Goal: Task Accomplishment & Management: Complete application form

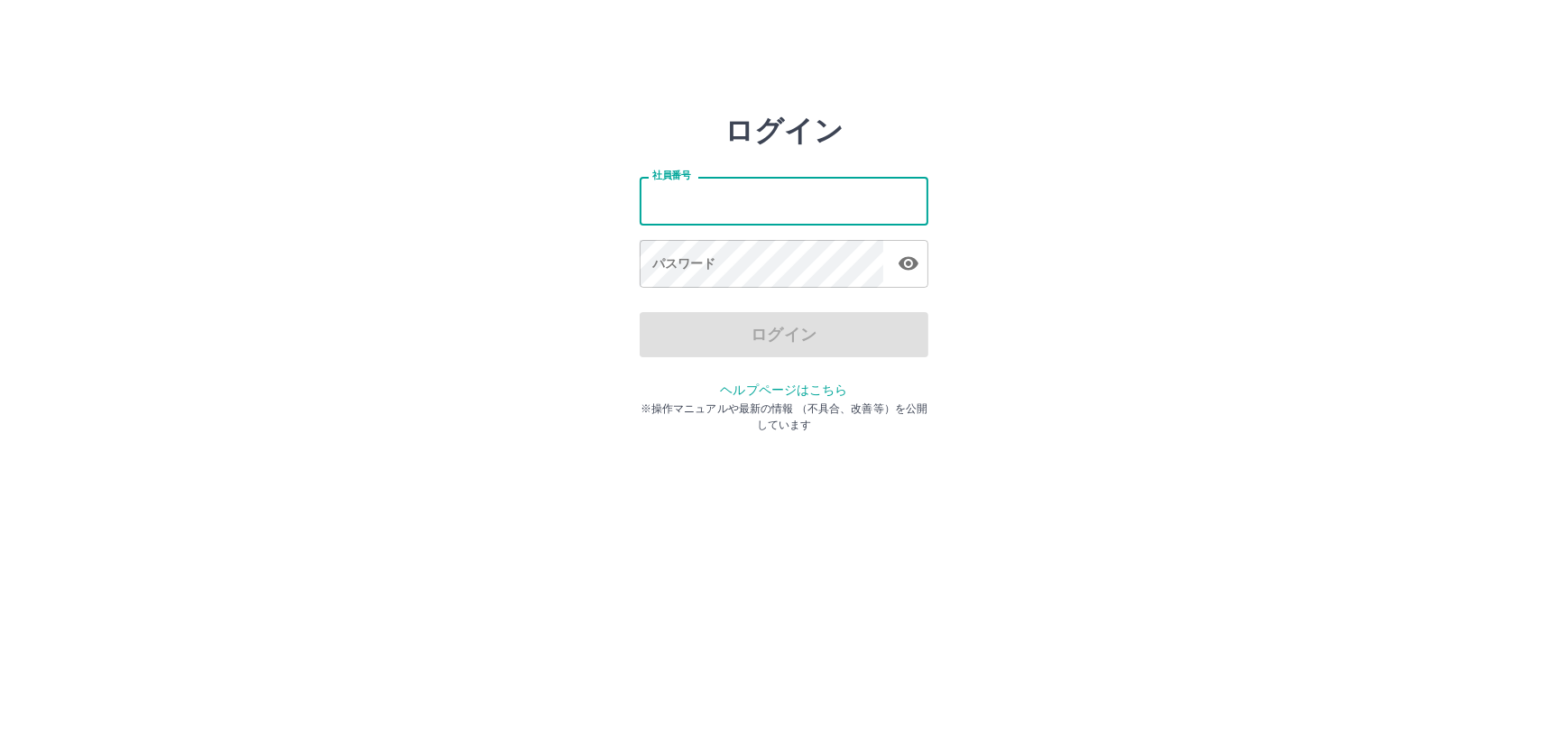
click at [696, 205] on input "社員番号" at bounding box center [784, 201] width 289 height 48
type input "*******"
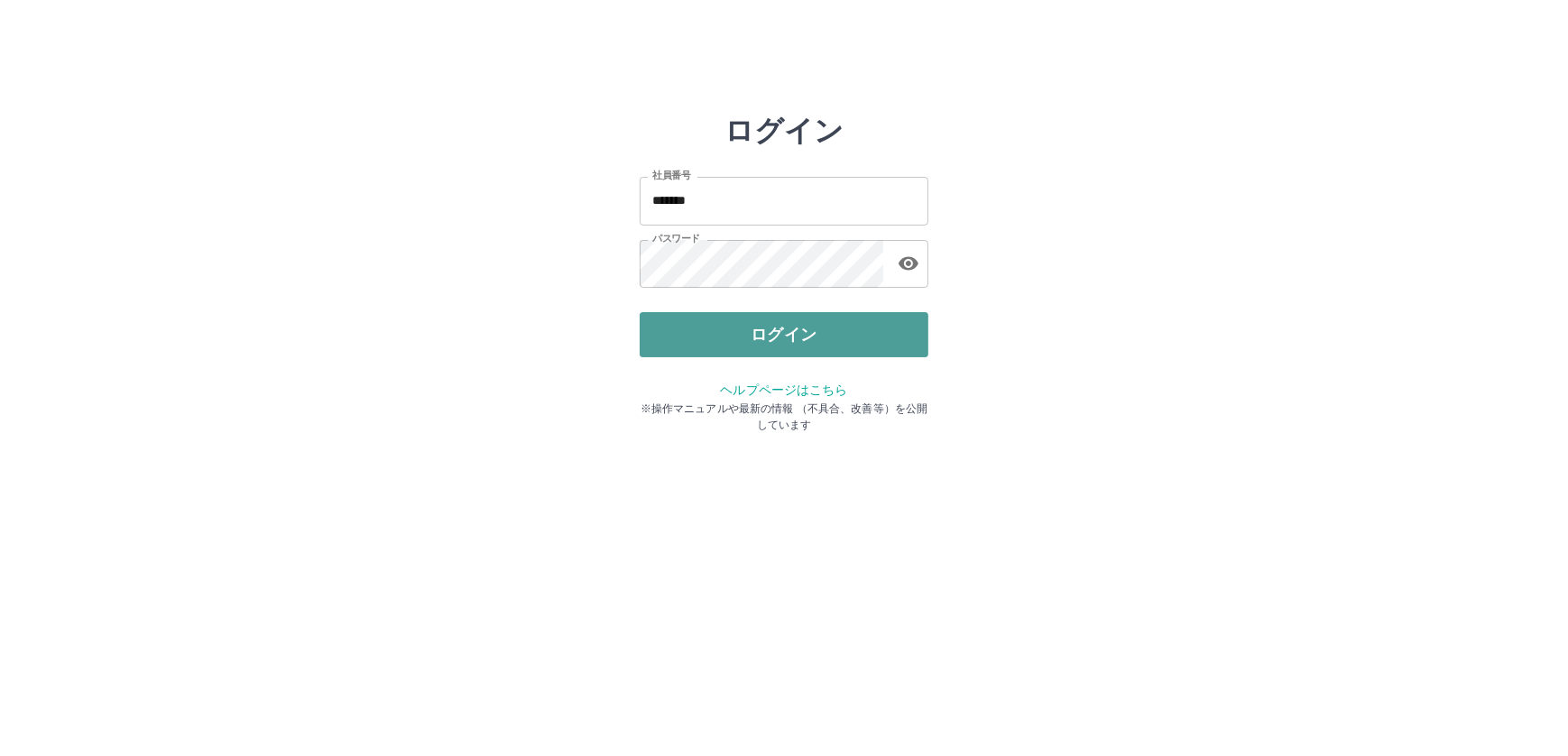
click at [778, 330] on button "ログイン" at bounding box center [784, 335] width 289 height 45
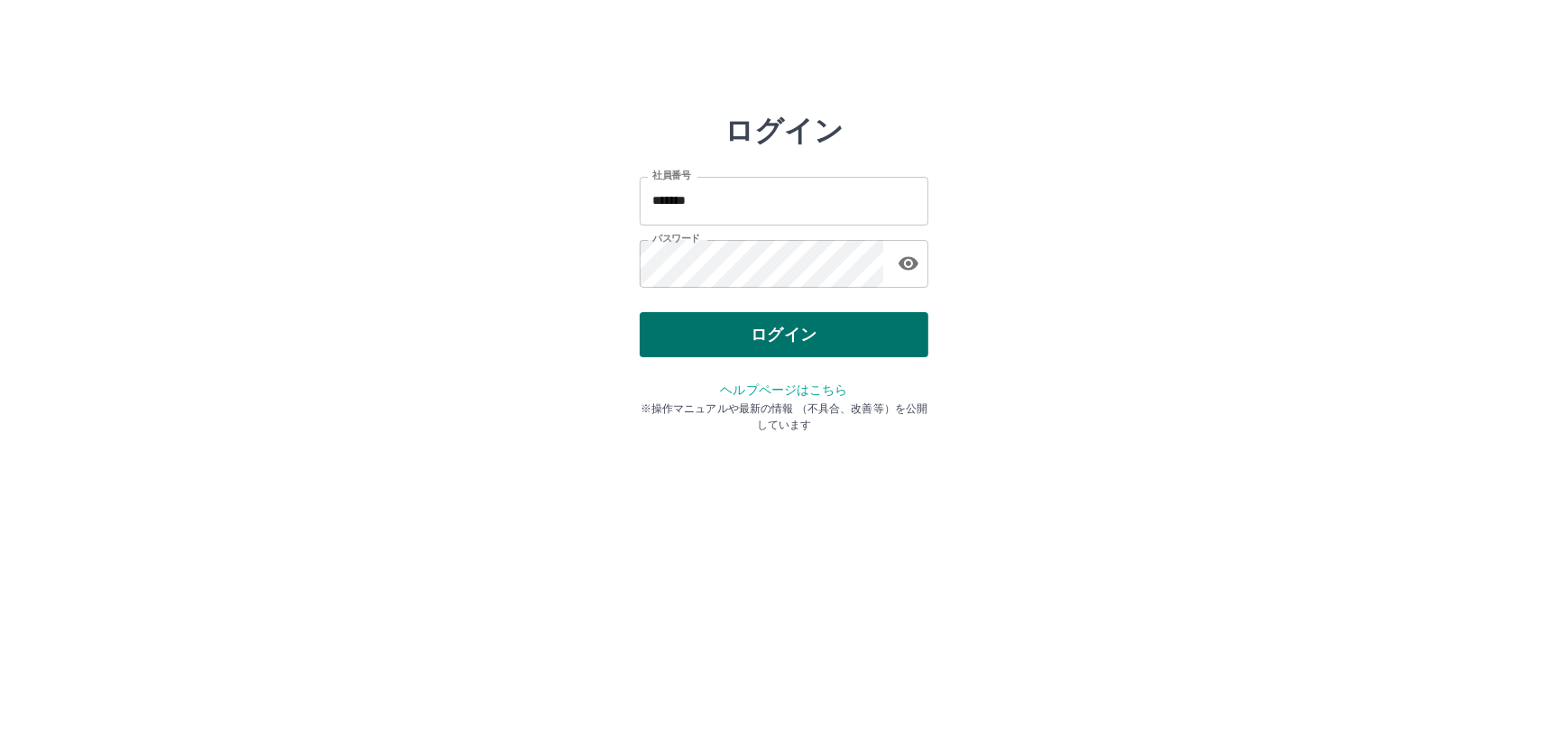
click at [778, 330] on button "ログイン" at bounding box center [784, 335] width 289 height 45
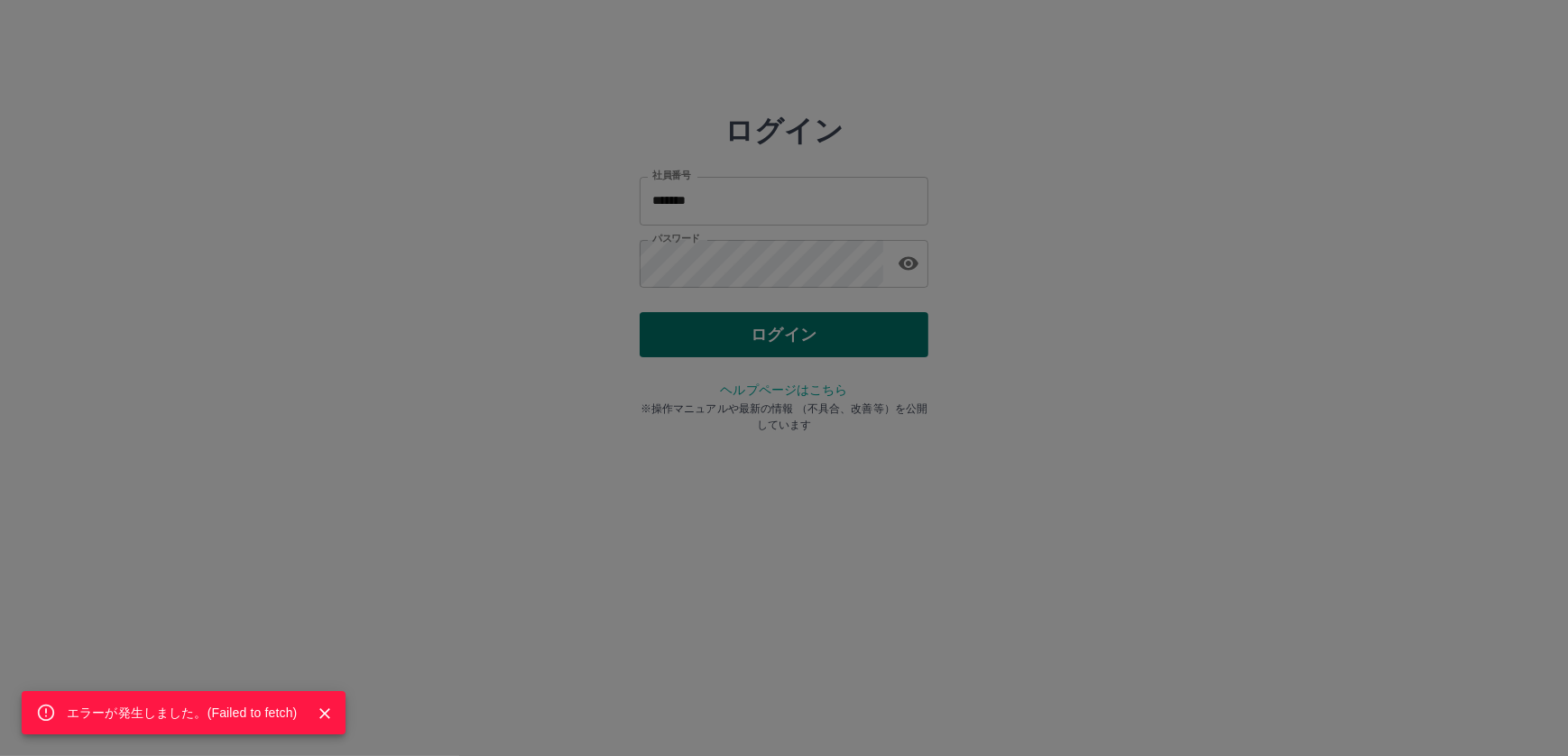
click at [778, 330] on div "エラーが発生しました。( Failed to fetch )" at bounding box center [784, 378] width 1568 height 756
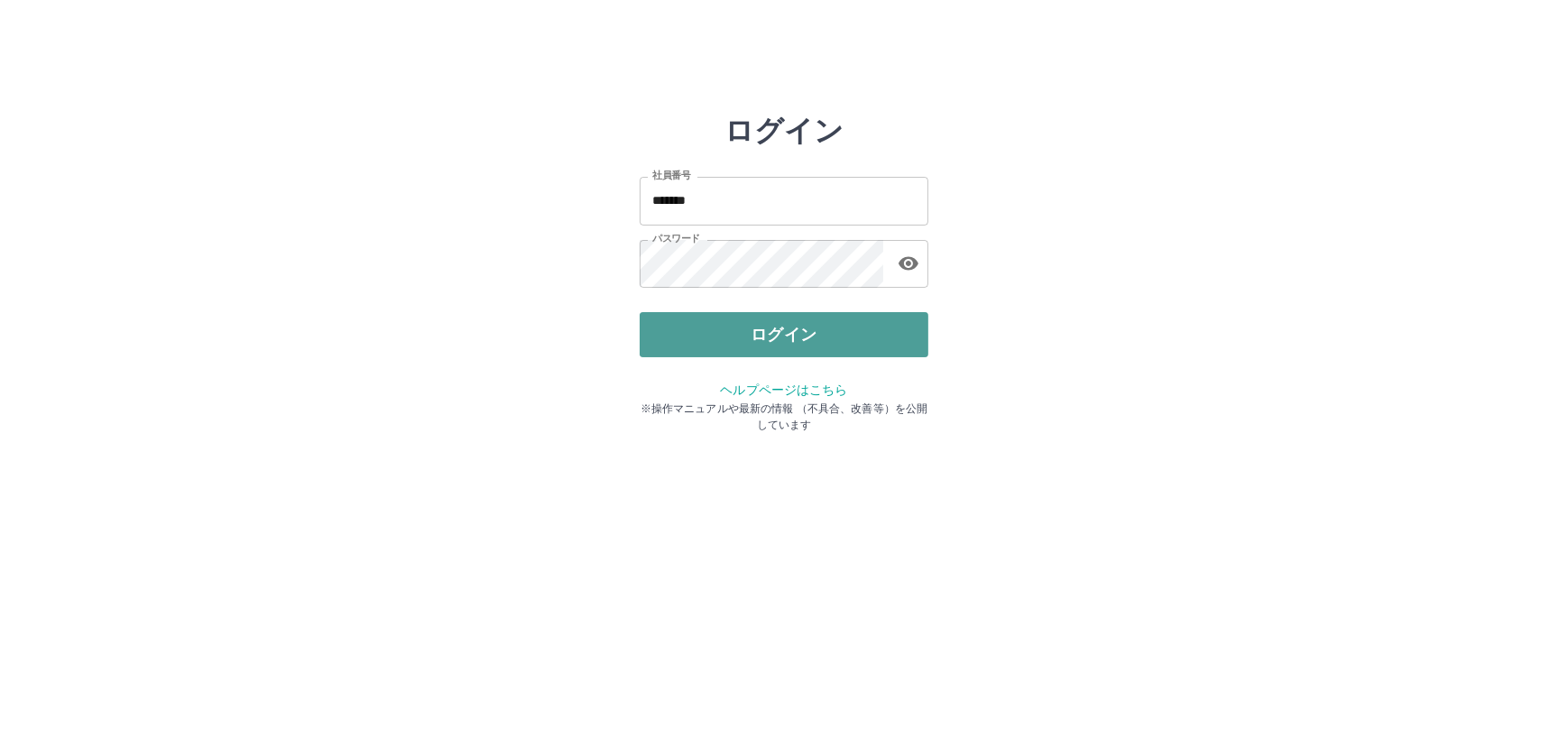
click at [784, 332] on button "ログイン" at bounding box center [784, 335] width 289 height 45
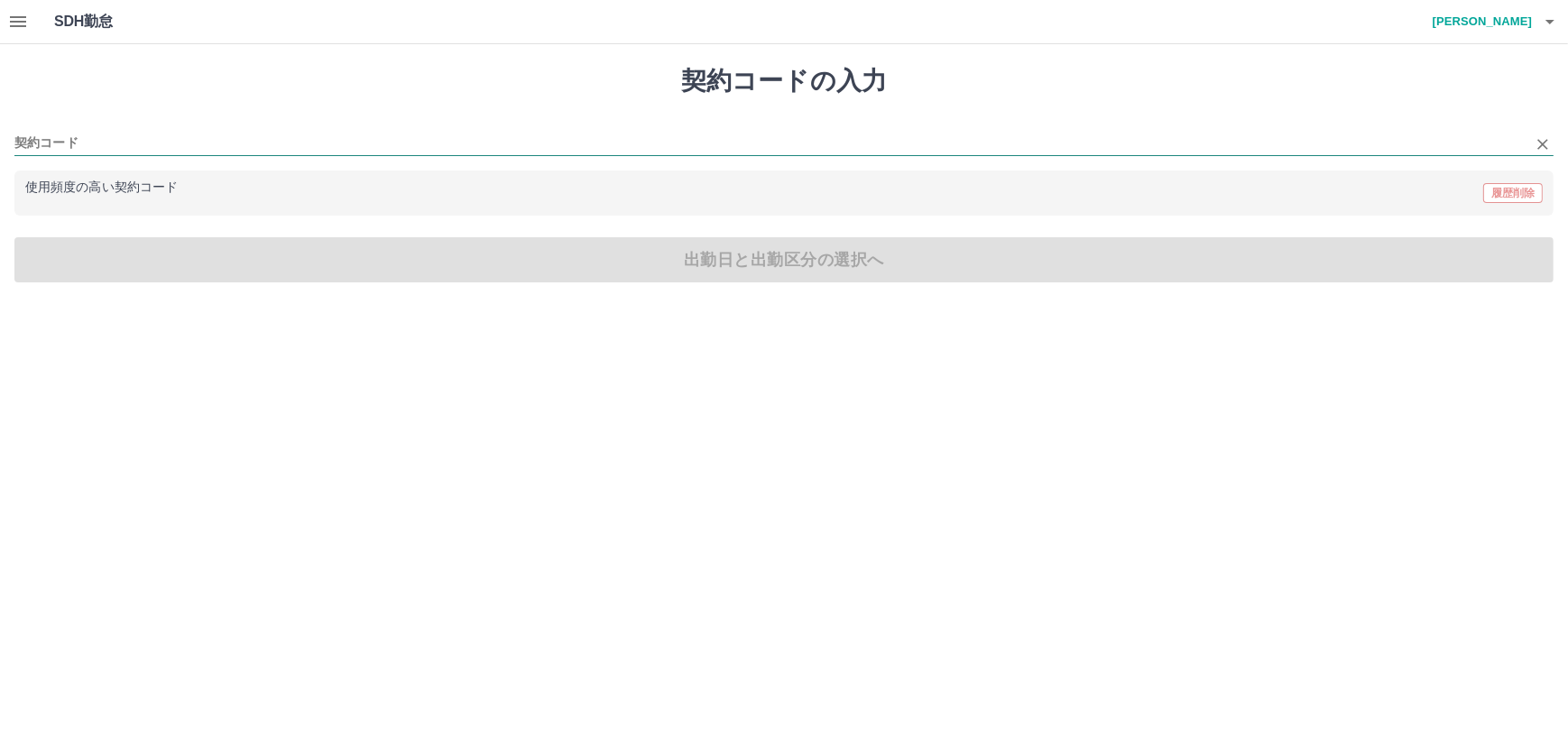
click at [59, 139] on input "契約コード" at bounding box center [770, 144] width 1512 height 23
click at [13, 22] on icon "button" at bounding box center [17, 21] width 16 height 11
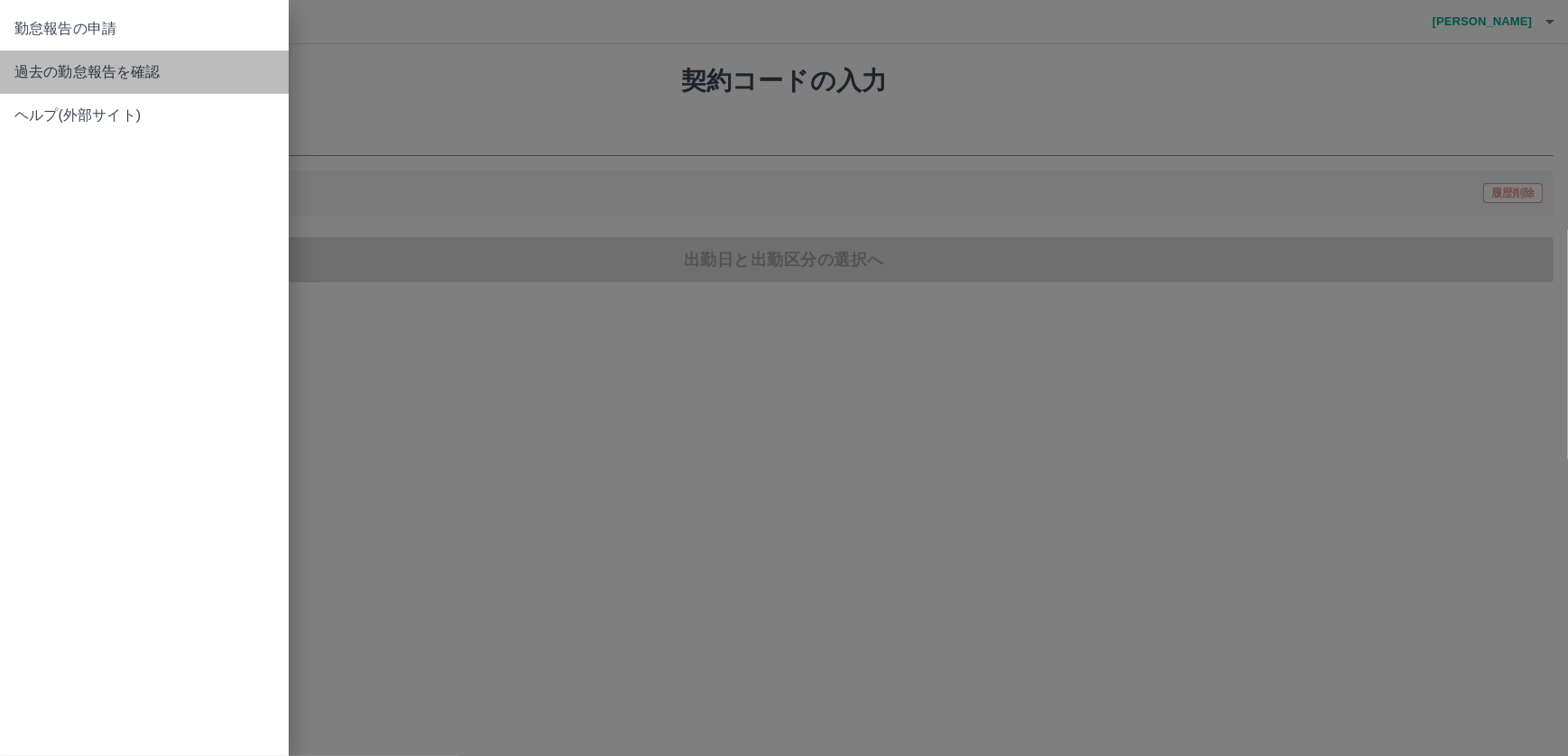
click at [60, 72] on span "過去の勤怠報告を確認" at bounding box center [144, 72] width 260 height 22
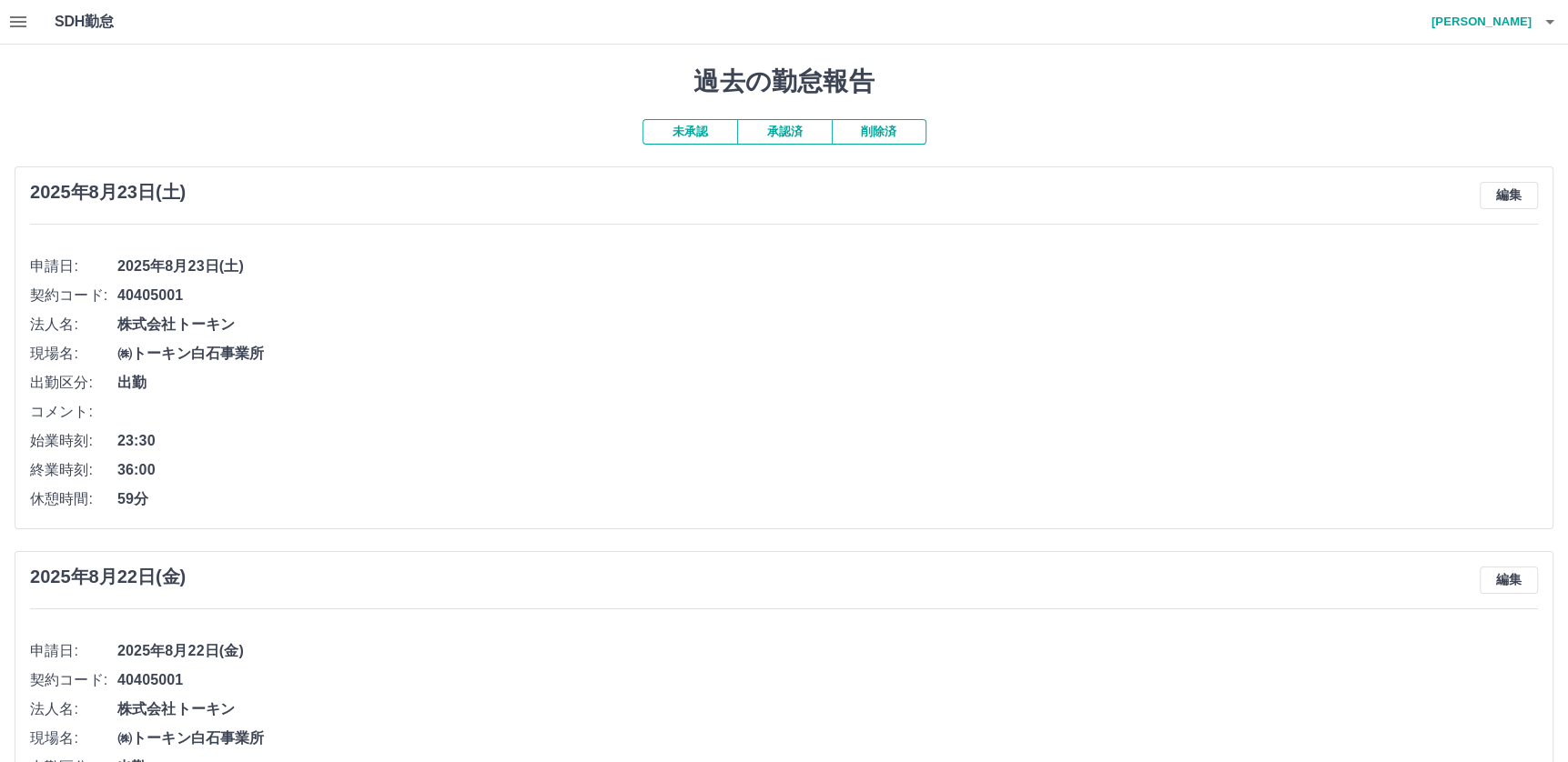
click at [768, 134] on button "承認済" at bounding box center [784, 132] width 94 height 25
click at [694, 137] on button "未承認" at bounding box center [690, 132] width 94 height 25
click at [1508, 193] on button "編集" at bounding box center [1508, 196] width 58 height 27
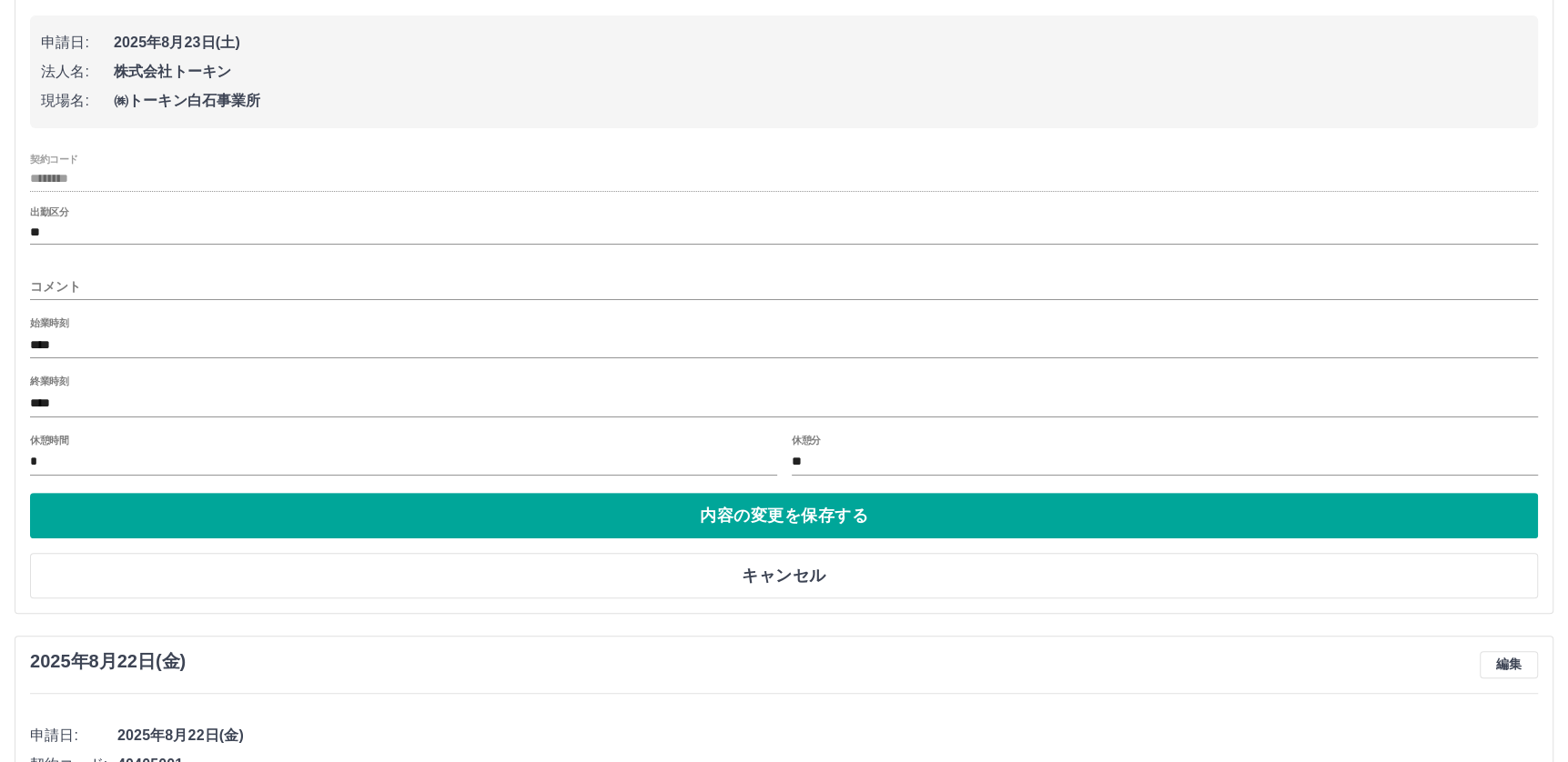
scroll to position [273, 0]
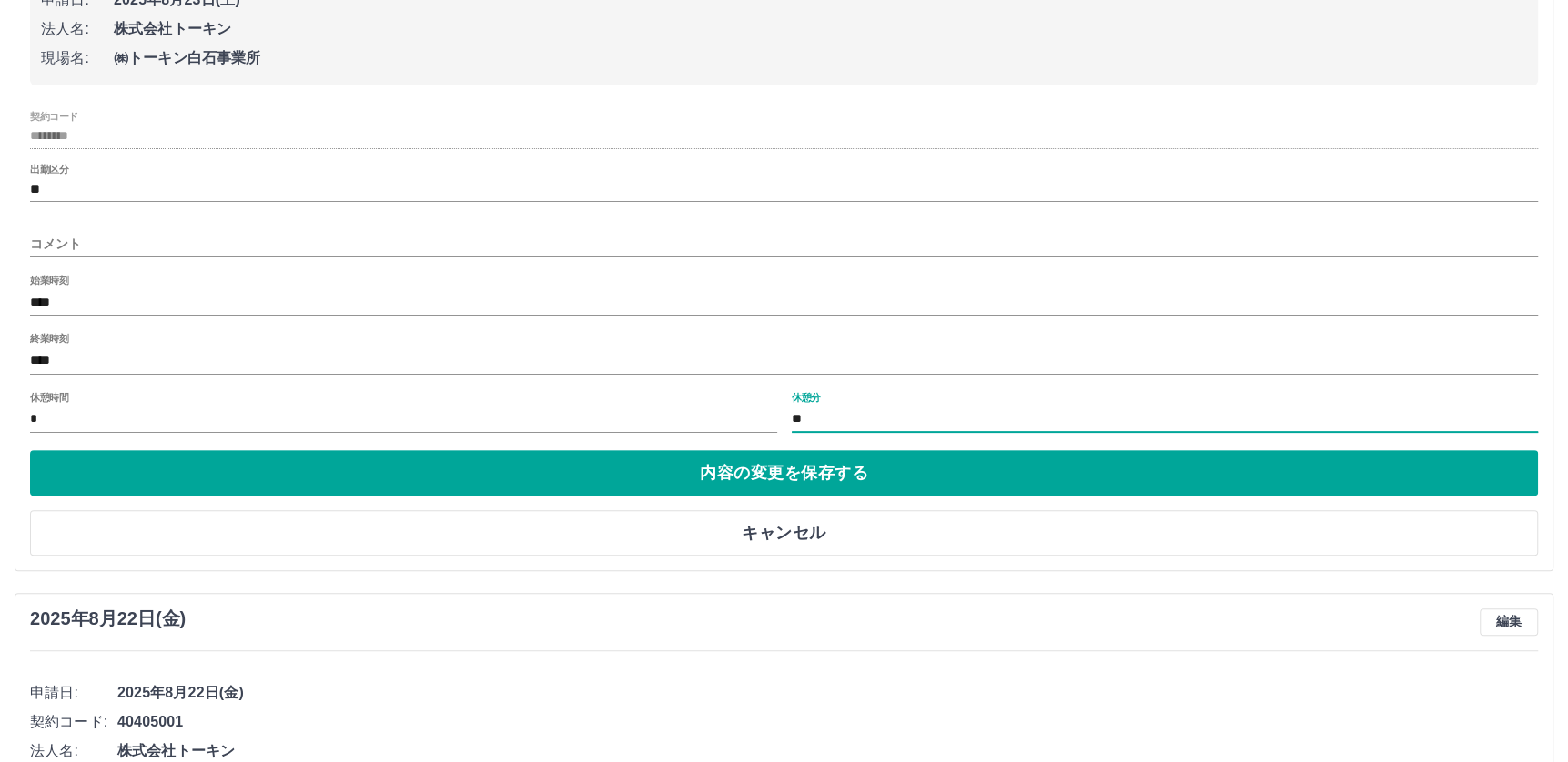
click at [816, 419] on input "**" at bounding box center [1164, 419] width 747 height 26
type input "*"
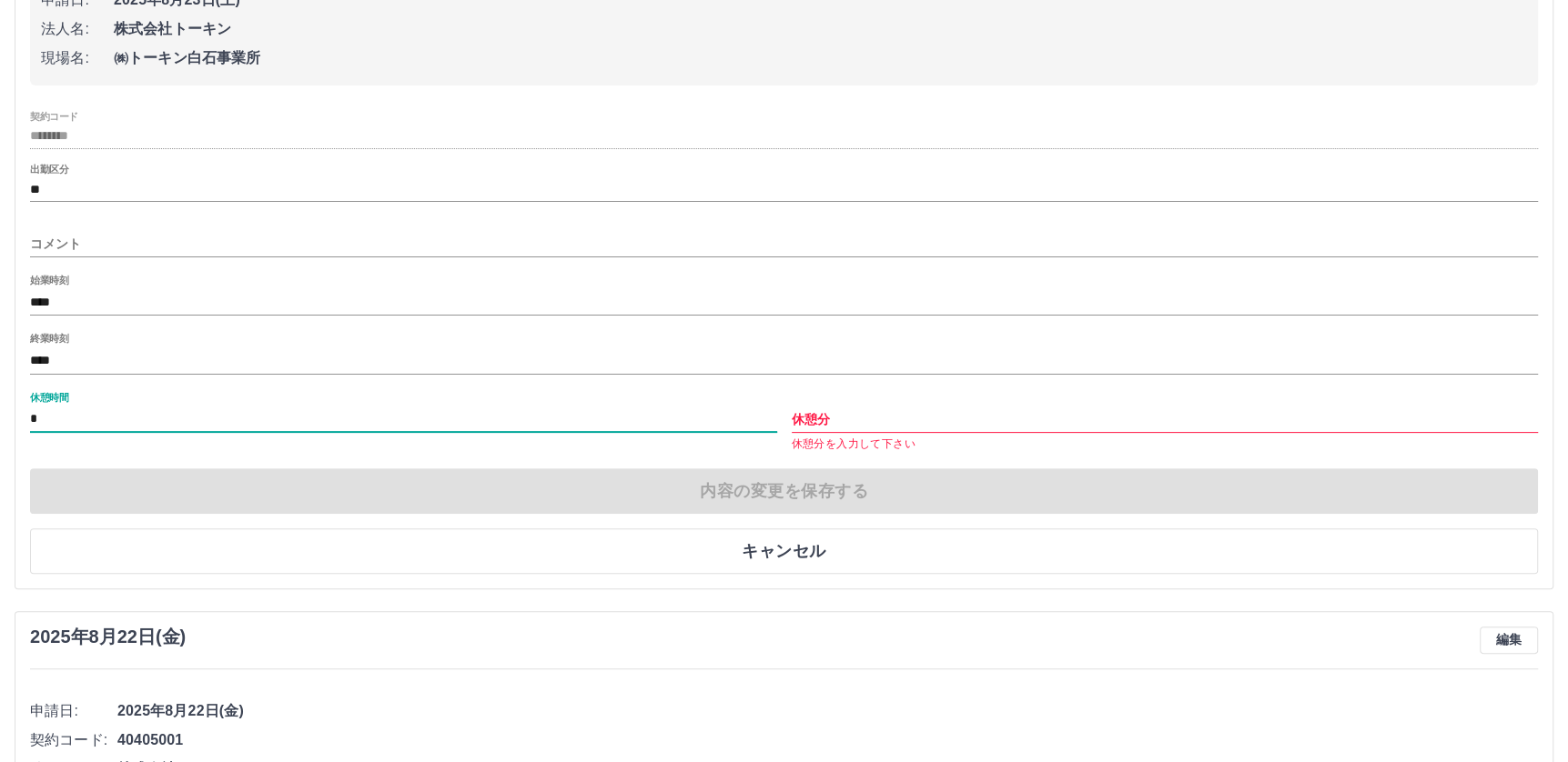
click at [69, 415] on input "*" at bounding box center [403, 419] width 747 height 26
type input "*"
click at [782, 458] on div "申請日: 2025年8月23日(土) 法人名: 株式会社トーキン 現場名: ㈱トーキン白石事業所 契約コード ******** 出勤区分 ** コメント 始業…" at bounding box center [784, 266] width 1507 height 614
click at [786, 490] on div "内容の変更を保存する キャンセル" at bounding box center [784, 521] width 1507 height 106
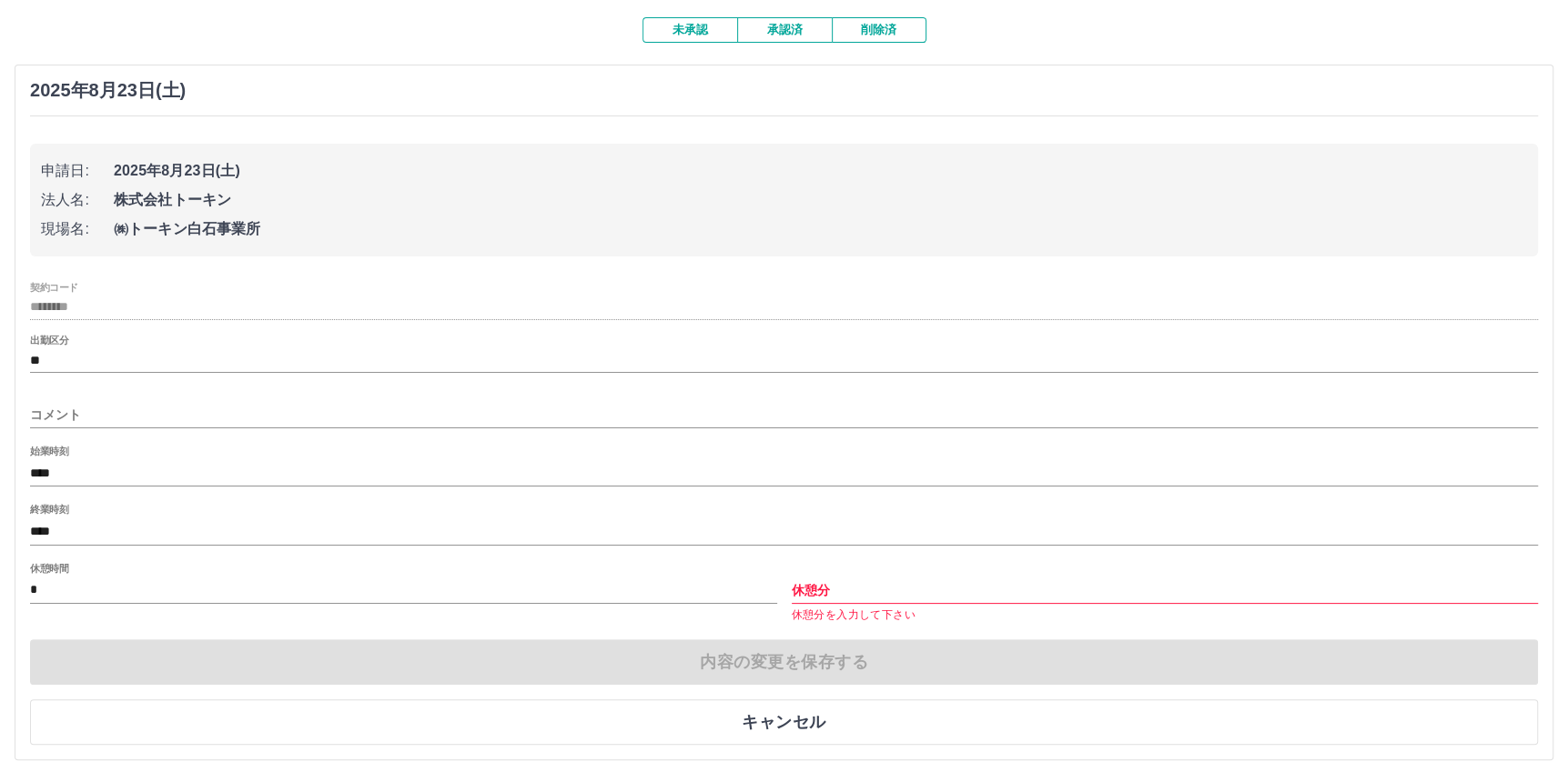
scroll to position [0, 0]
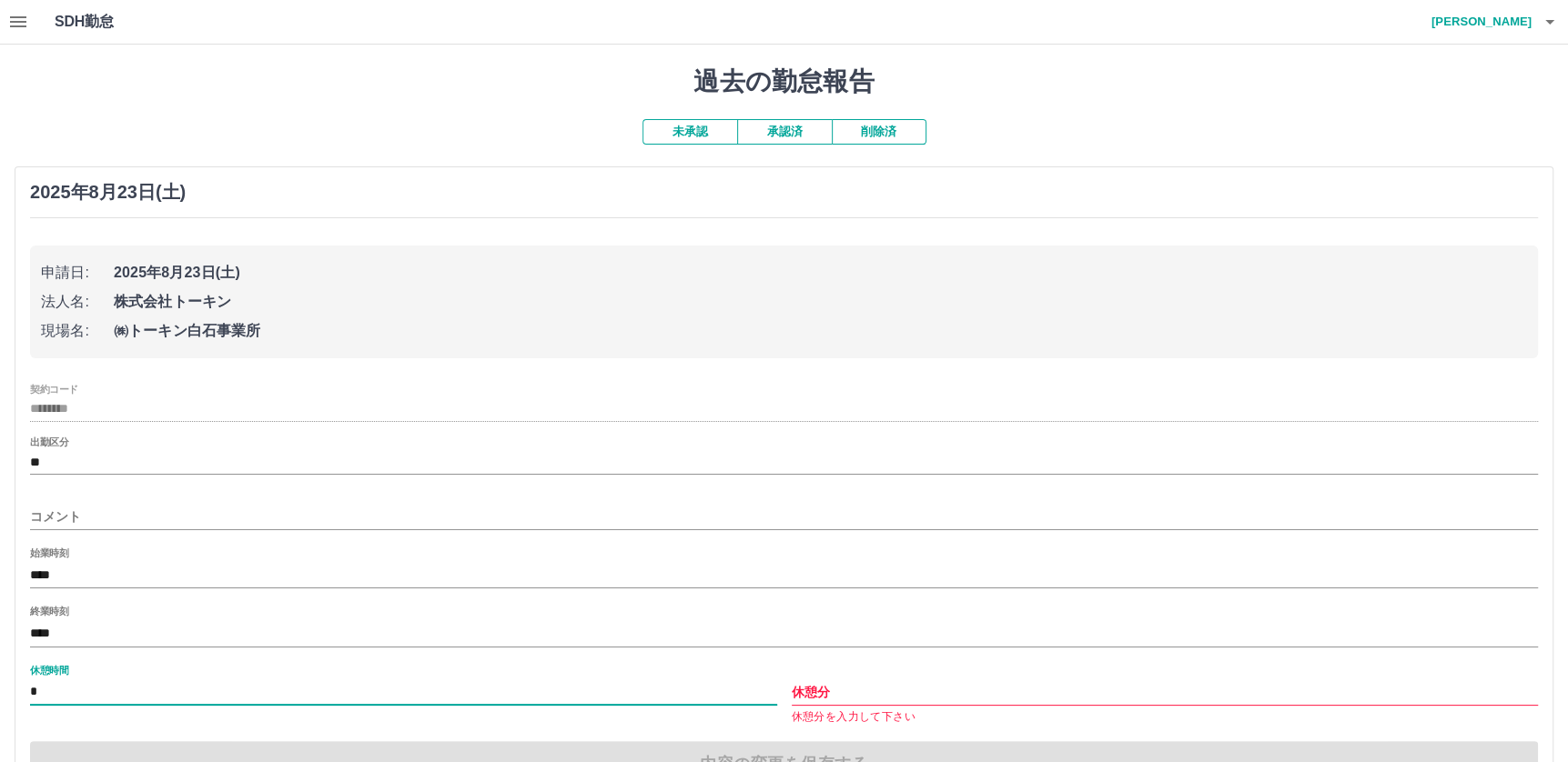
click at [85, 692] on input "*" at bounding box center [403, 692] width 747 height 26
click at [852, 700] on input "休憩分" at bounding box center [1164, 692] width 747 height 26
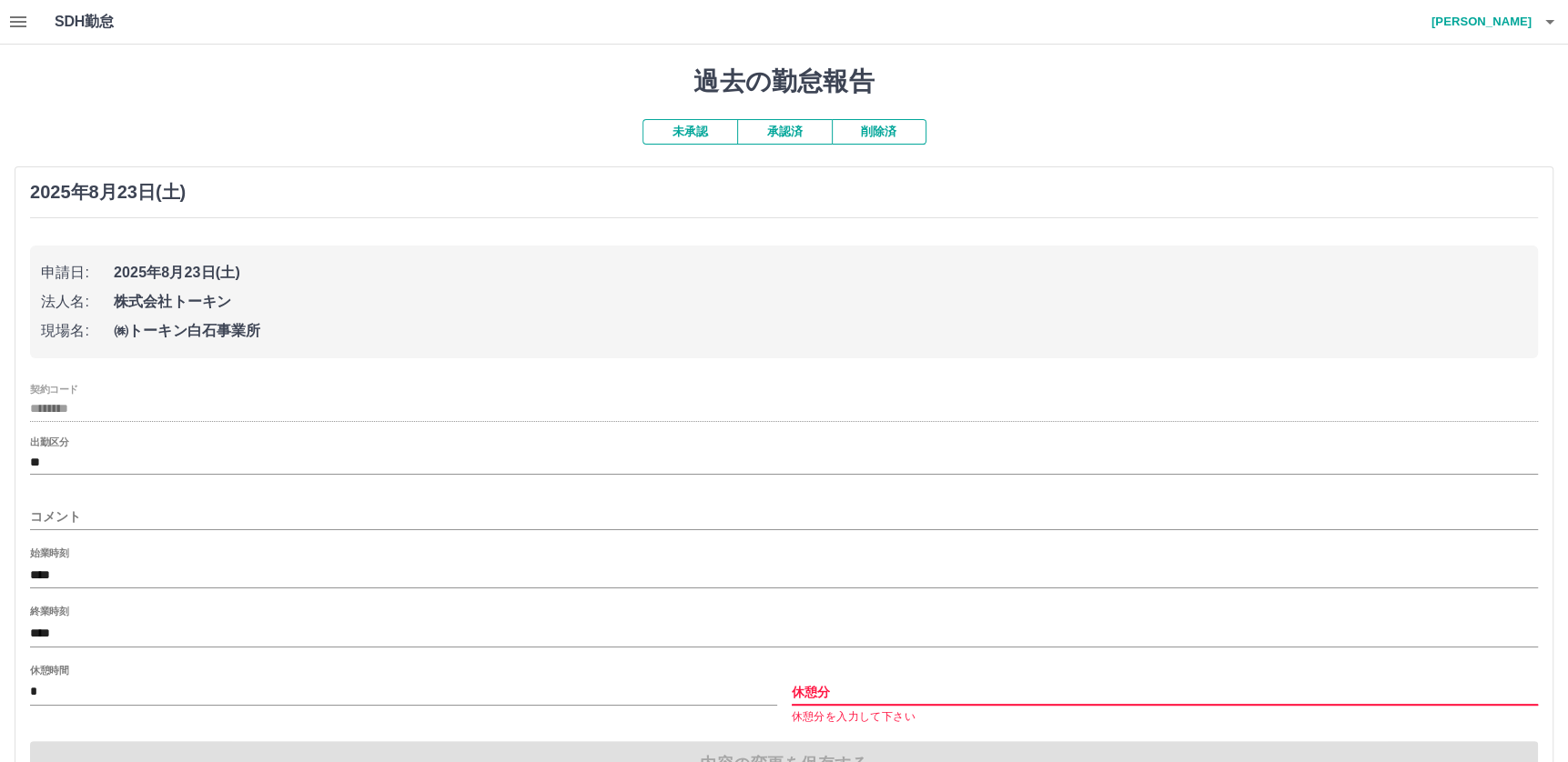
click at [864, 696] on input "休憩分" at bounding box center [1164, 692] width 747 height 26
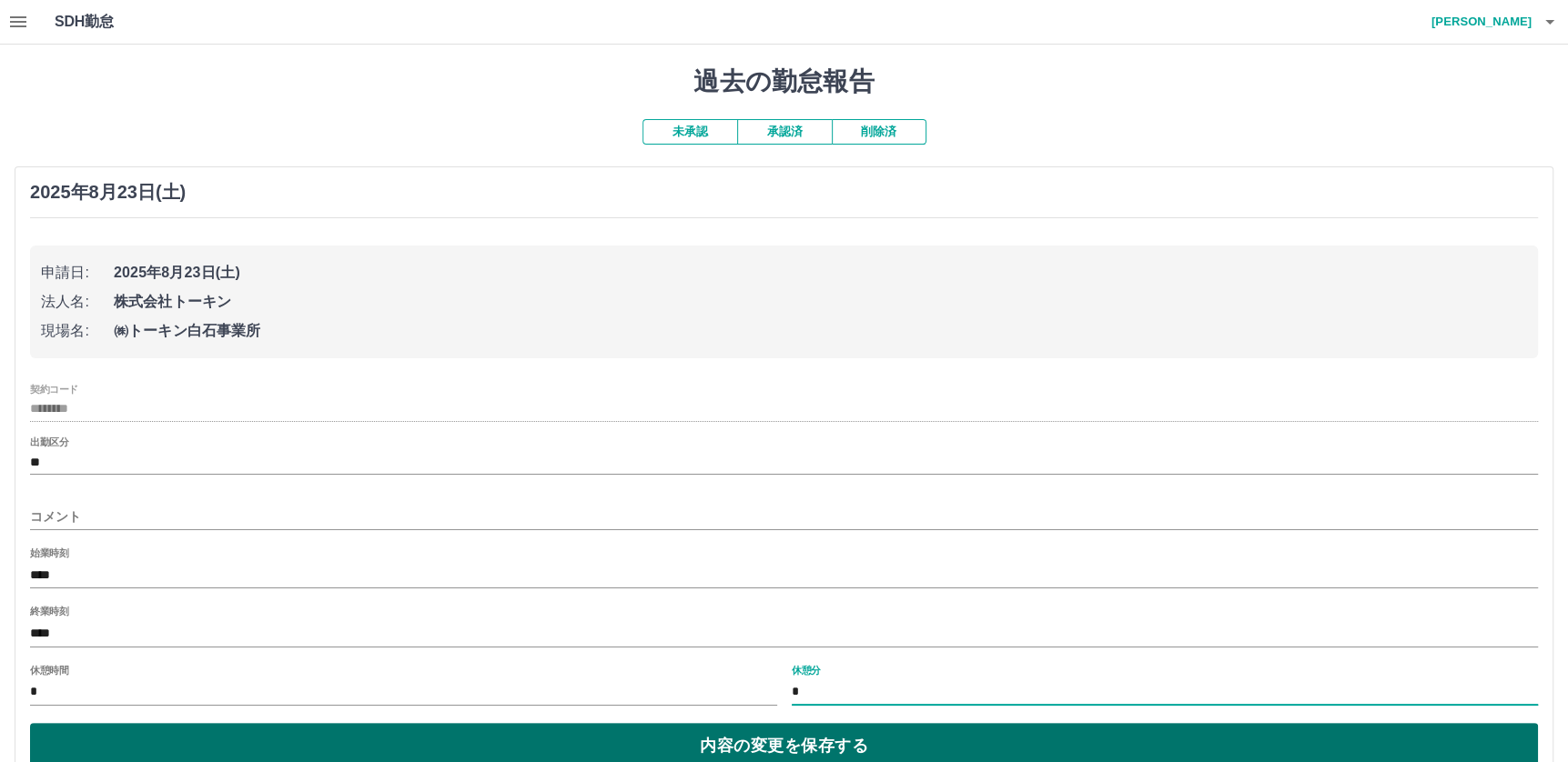
type input "*"
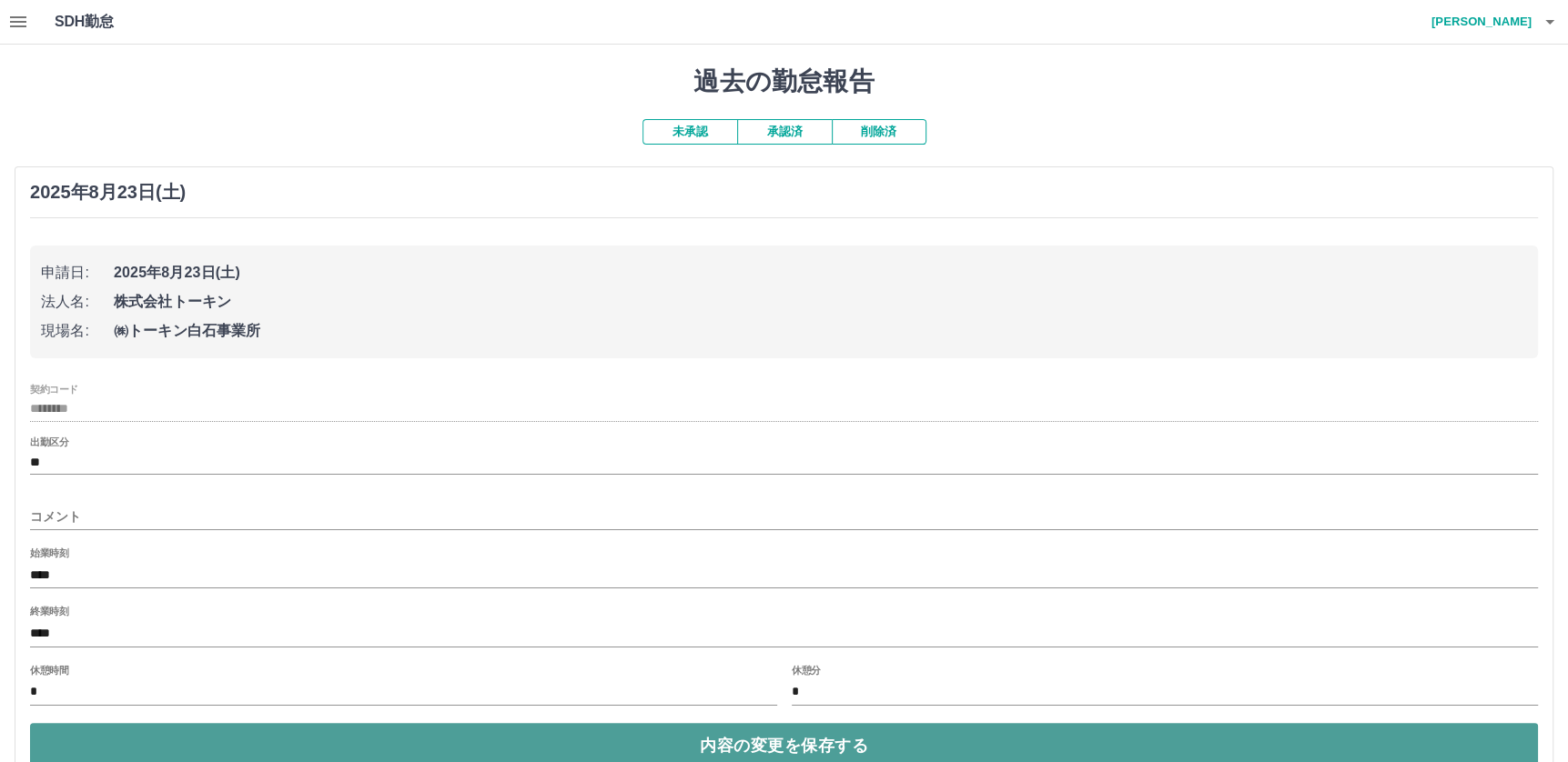
click at [798, 746] on button "内容の変更を保存する" at bounding box center [784, 746] width 1507 height 45
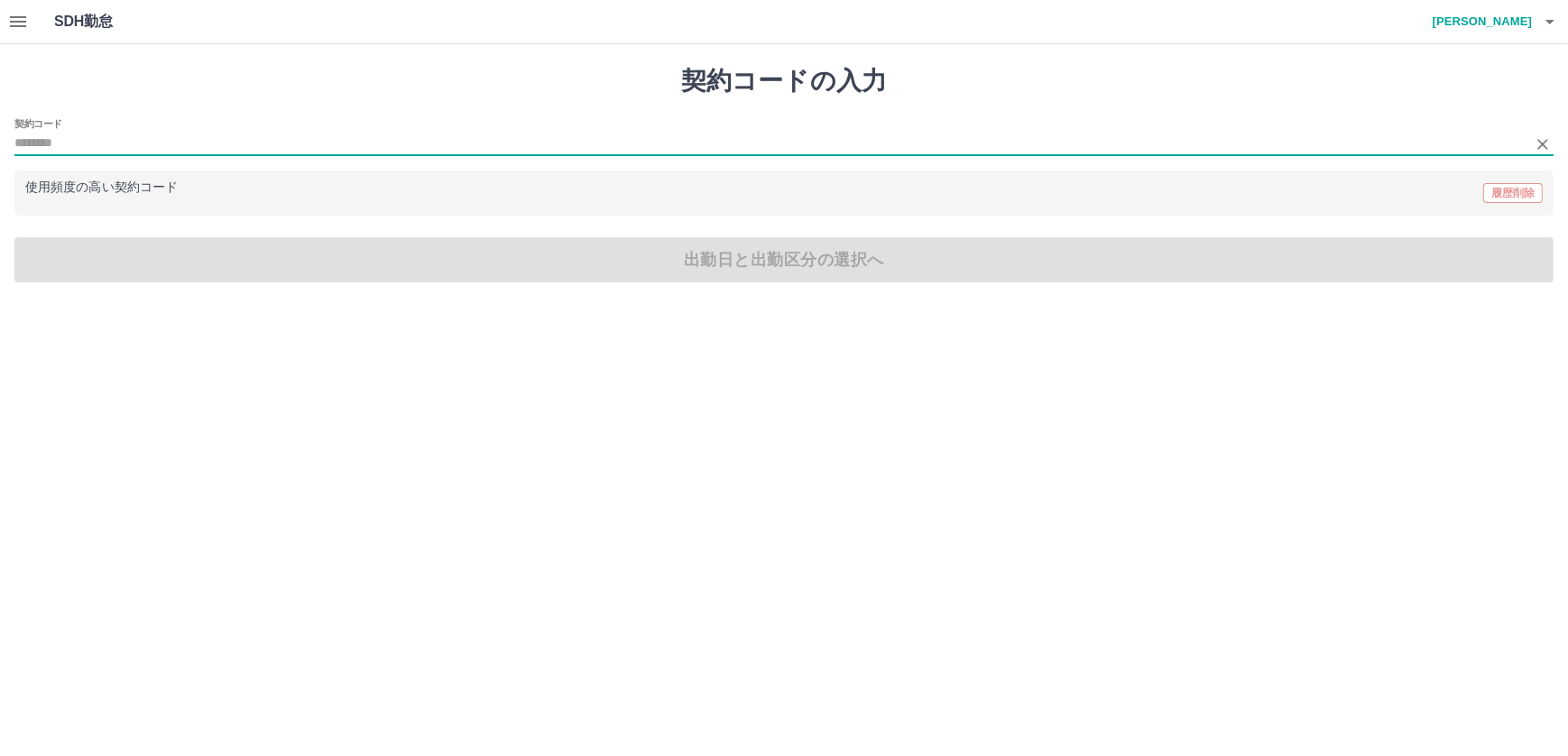
click at [32, 133] on input "契約コード" at bounding box center [770, 144] width 1512 height 23
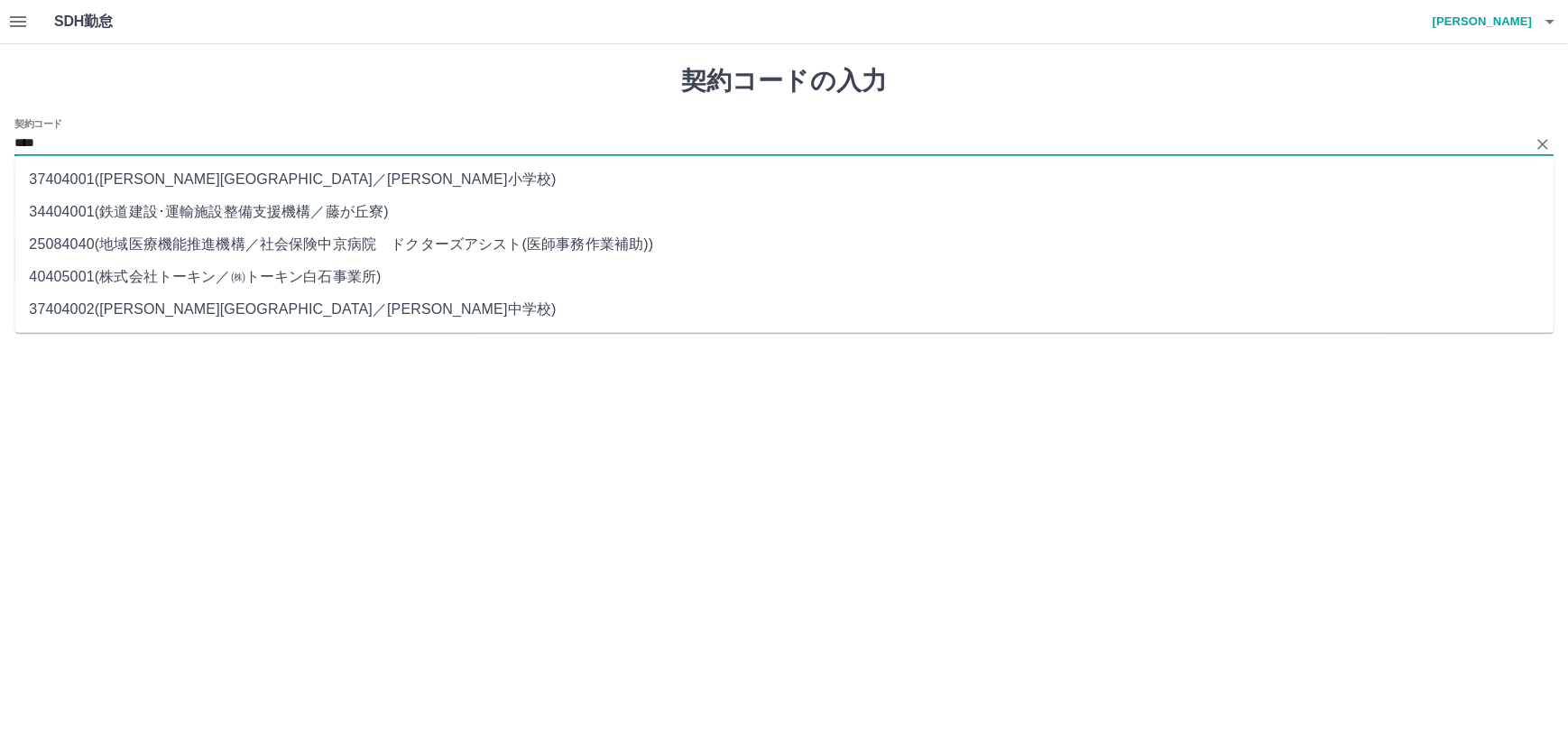
click at [72, 276] on li "40405001 ( 株式会社トーキン ／ ㈱トーキン白石事業所 )" at bounding box center [784, 277] width 1539 height 32
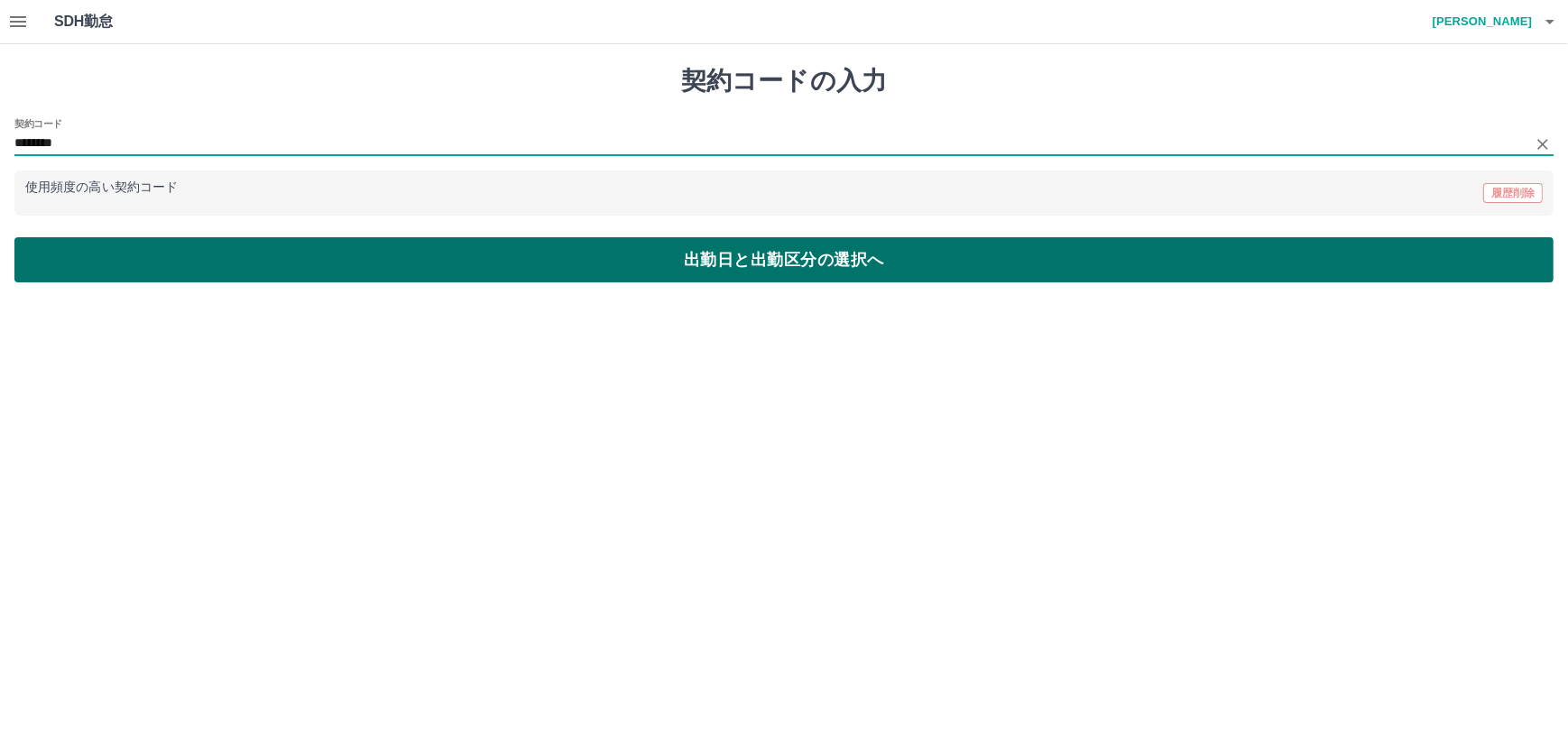
type input "********"
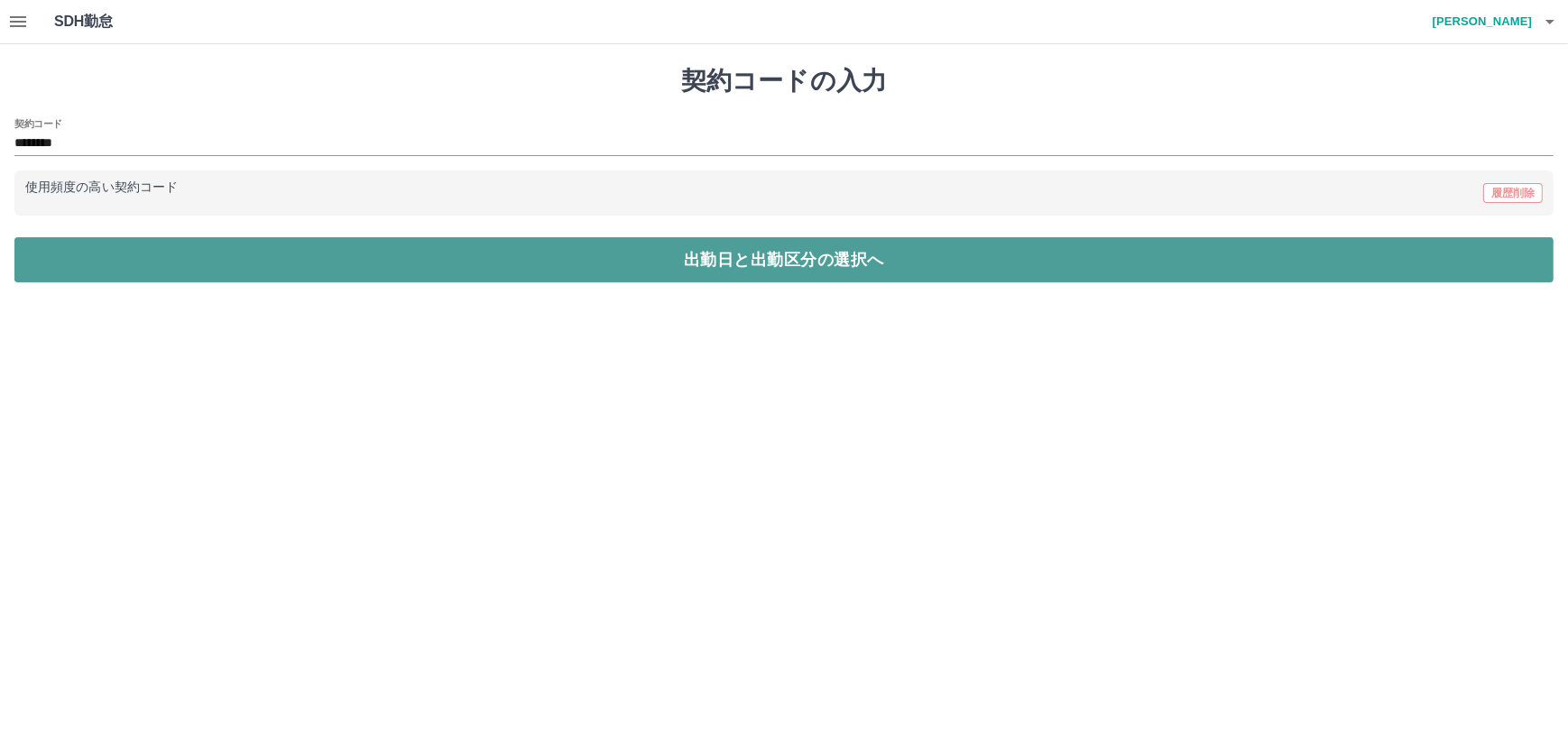
click at [749, 253] on button "出勤日と出勤区分の選択へ" at bounding box center [784, 259] width 1539 height 45
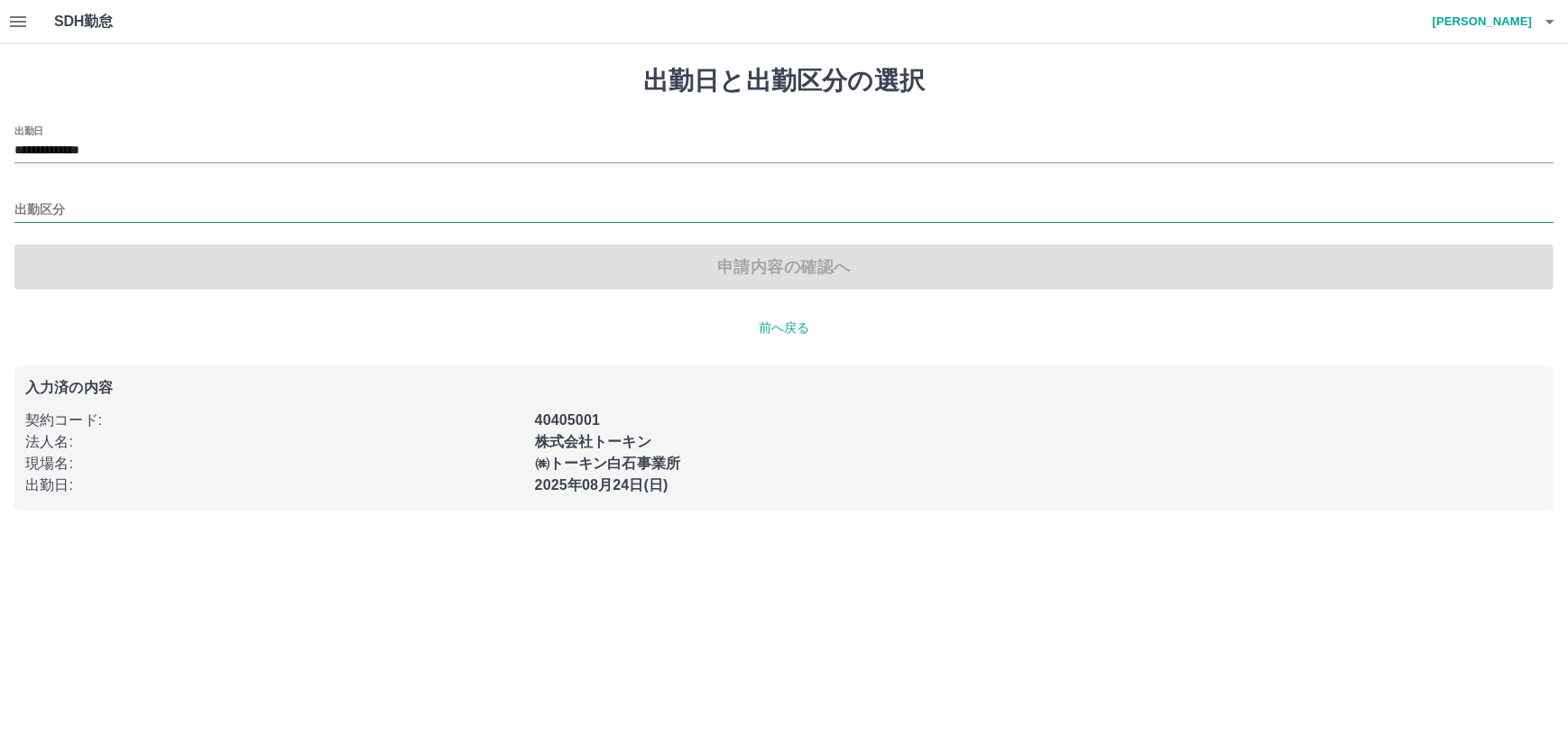
click at [35, 206] on input "出勤区分" at bounding box center [784, 211] width 1539 height 23
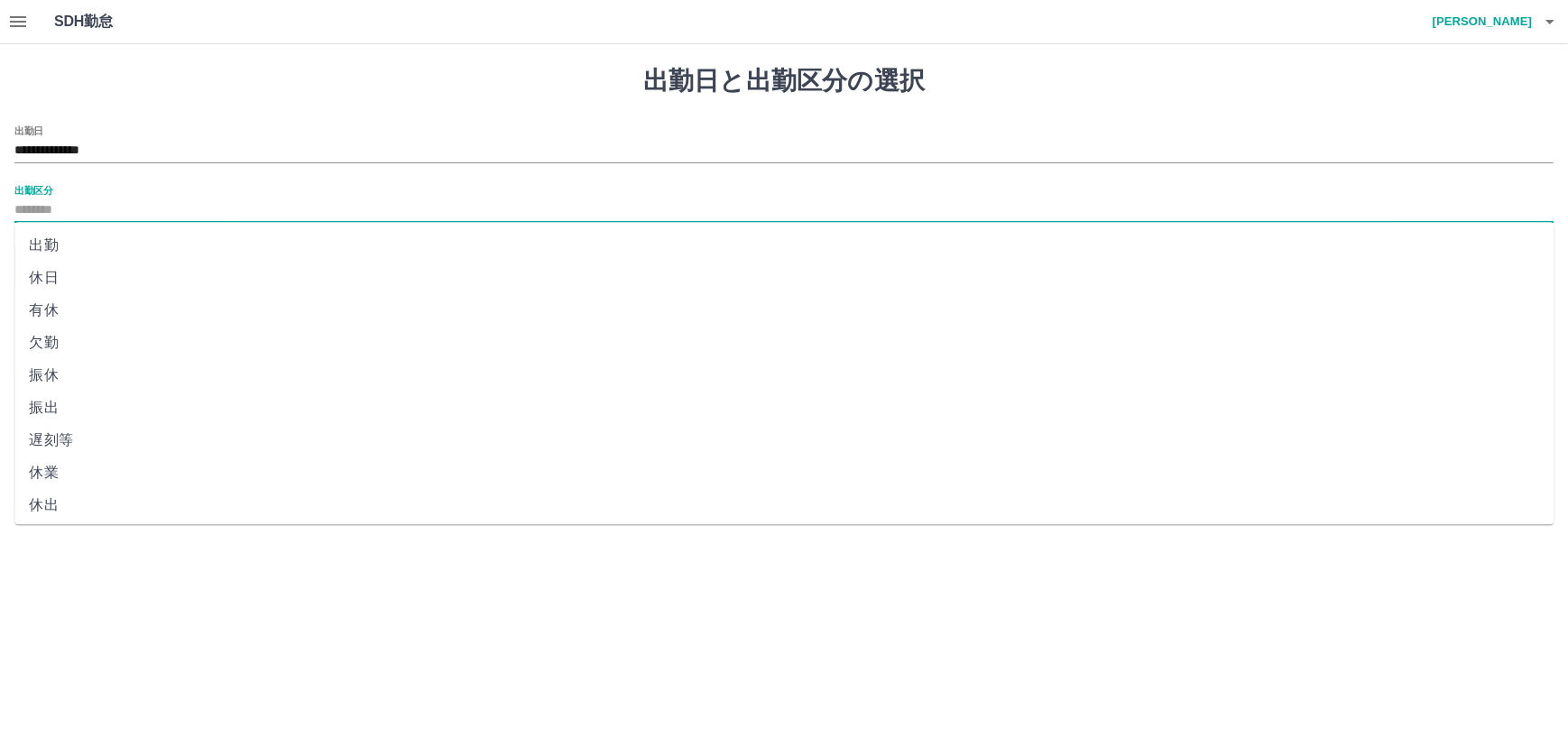
click at [46, 248] on li "出勤" at bounding box center [784, 246] width 1539 height 32
type input "**"
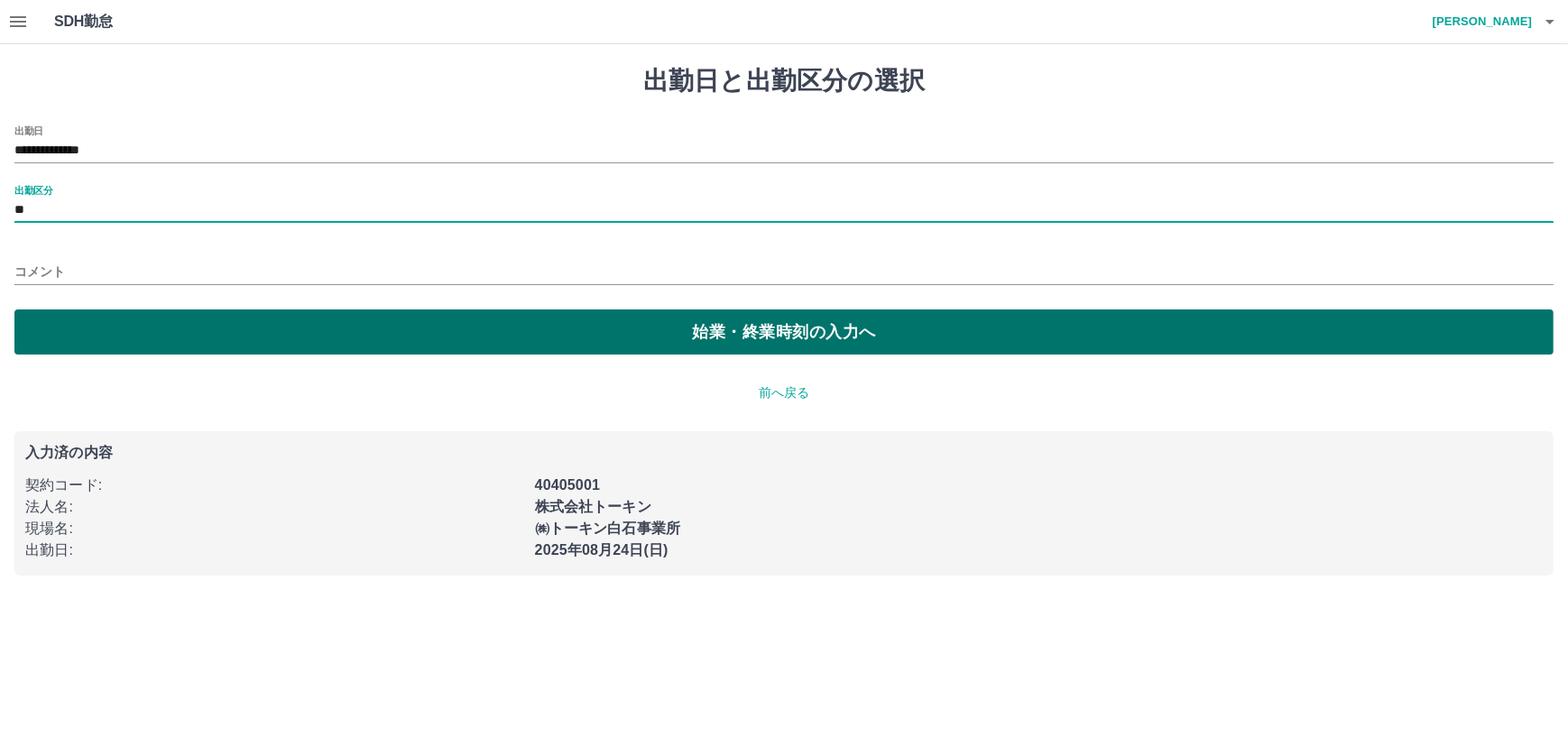
click at [748, 333] on button "始業・終業時刻の入力へ" at bounding box center [784, 332] width 1539 height 45
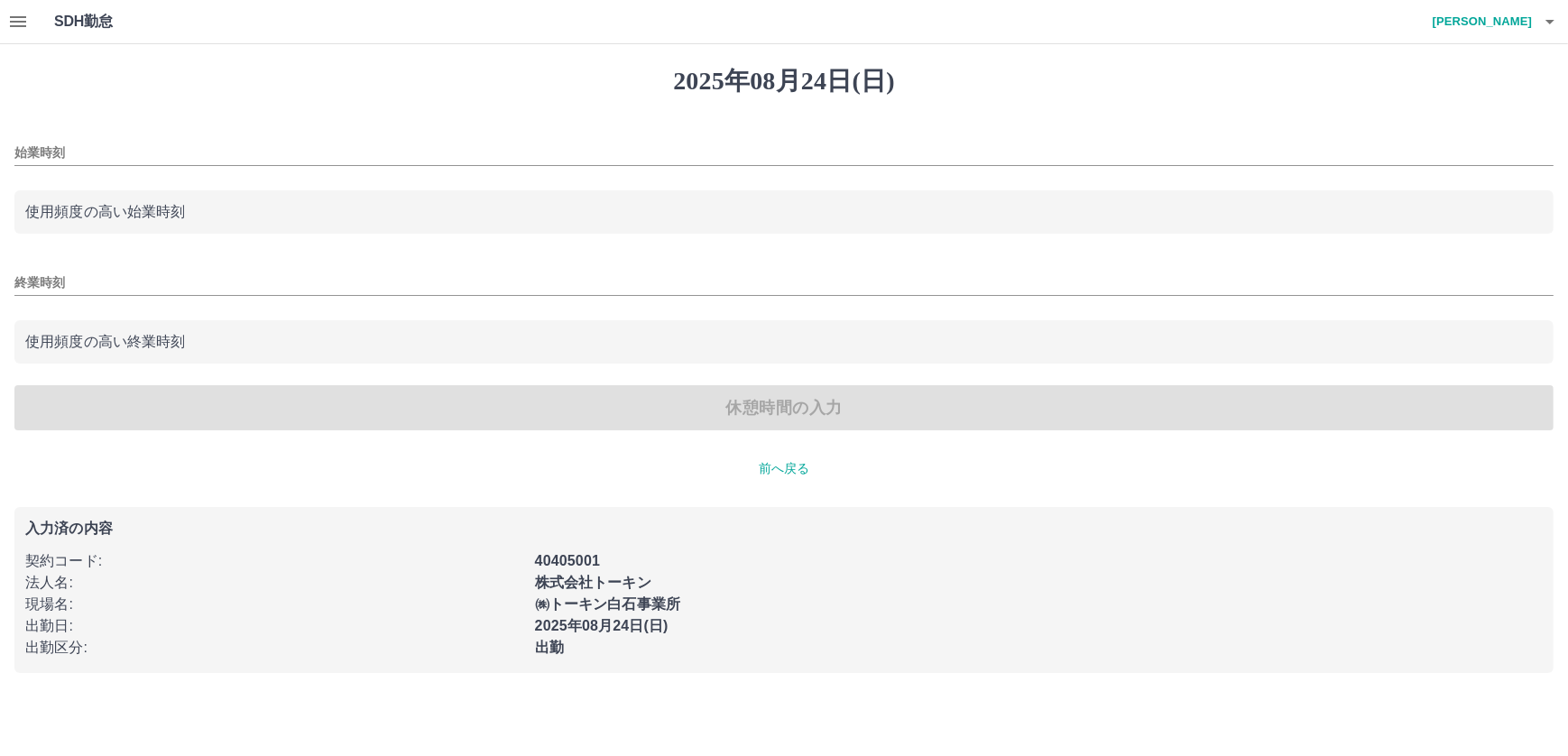
click at [47, 150] on input "始業時刻" at bounding box center [784, 152] width 1539 height 26
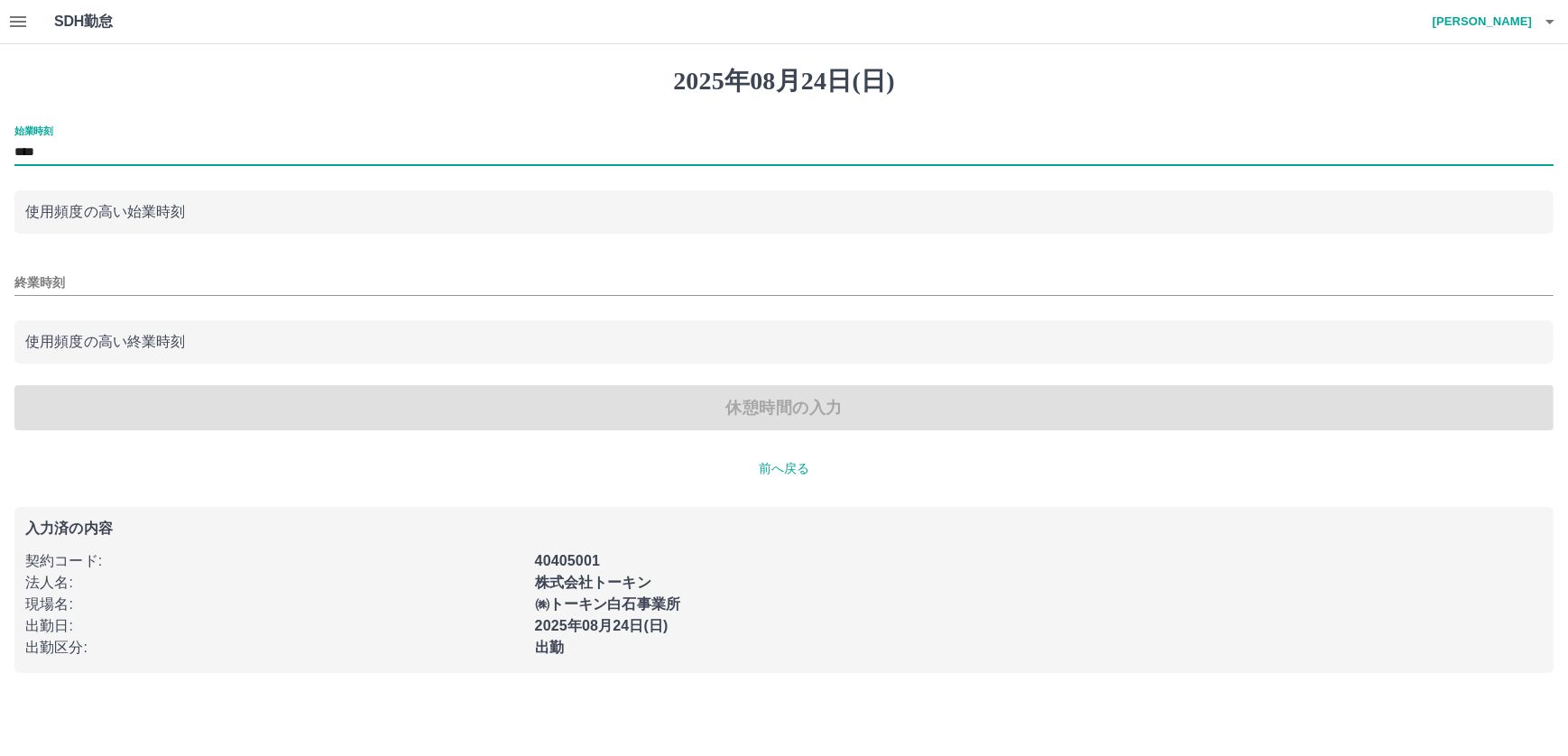
type input "****"
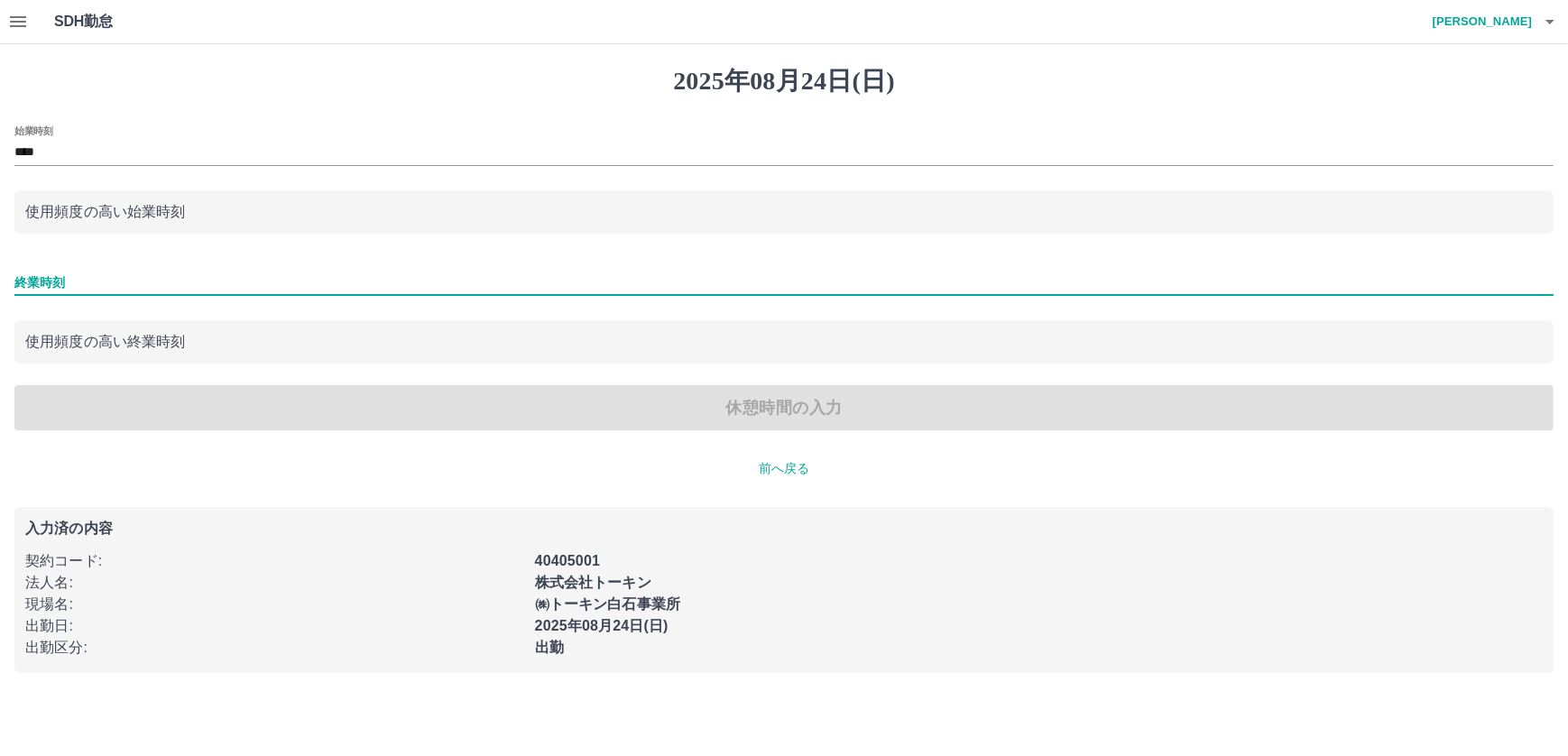
click at [28, 282] on input "終業時刻" at bounding box center [784, 282] width 1539 height 26
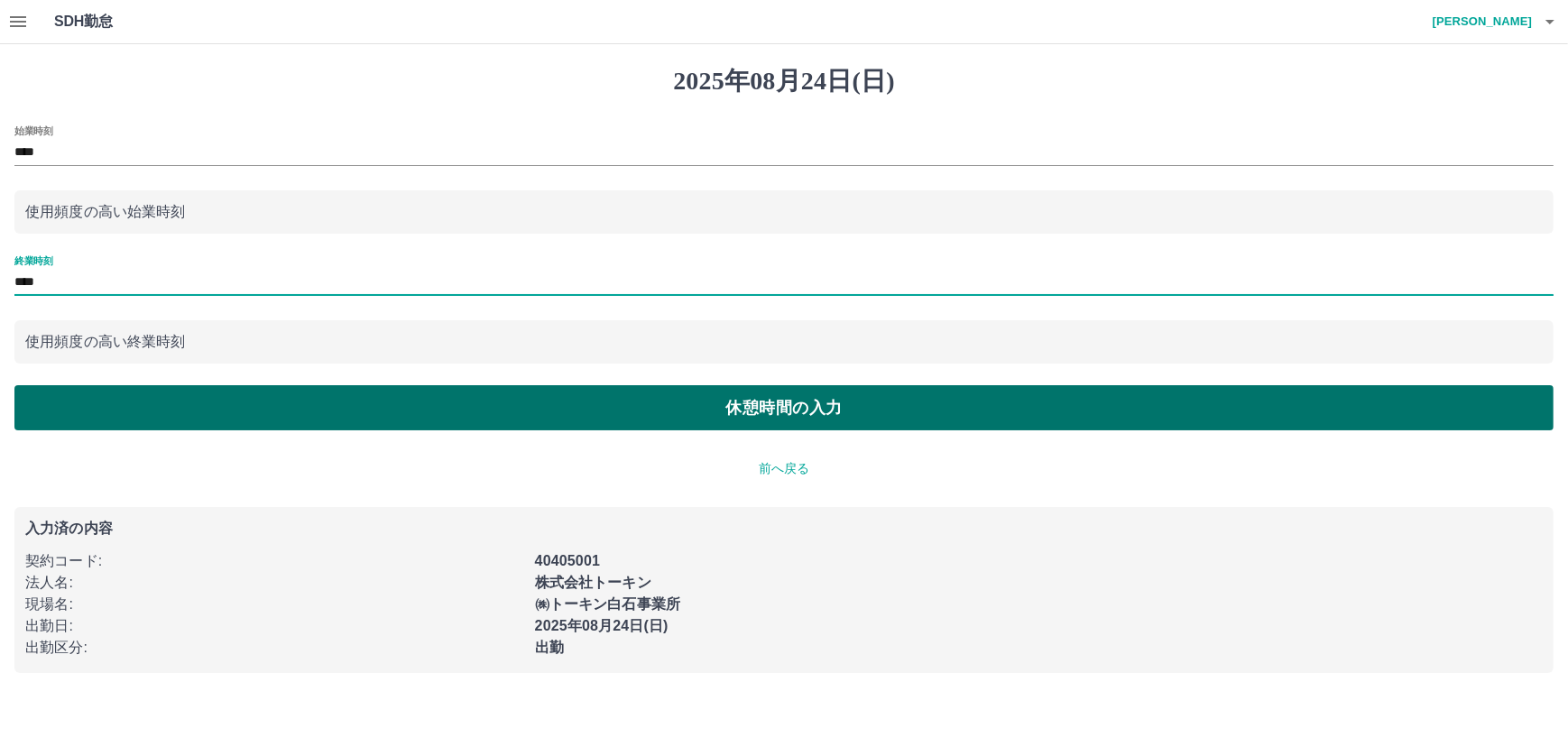
type input "****"
click at [756, 403] on button "休憩時間の入力" at bounding box center [784, 407] width 1539 height 45
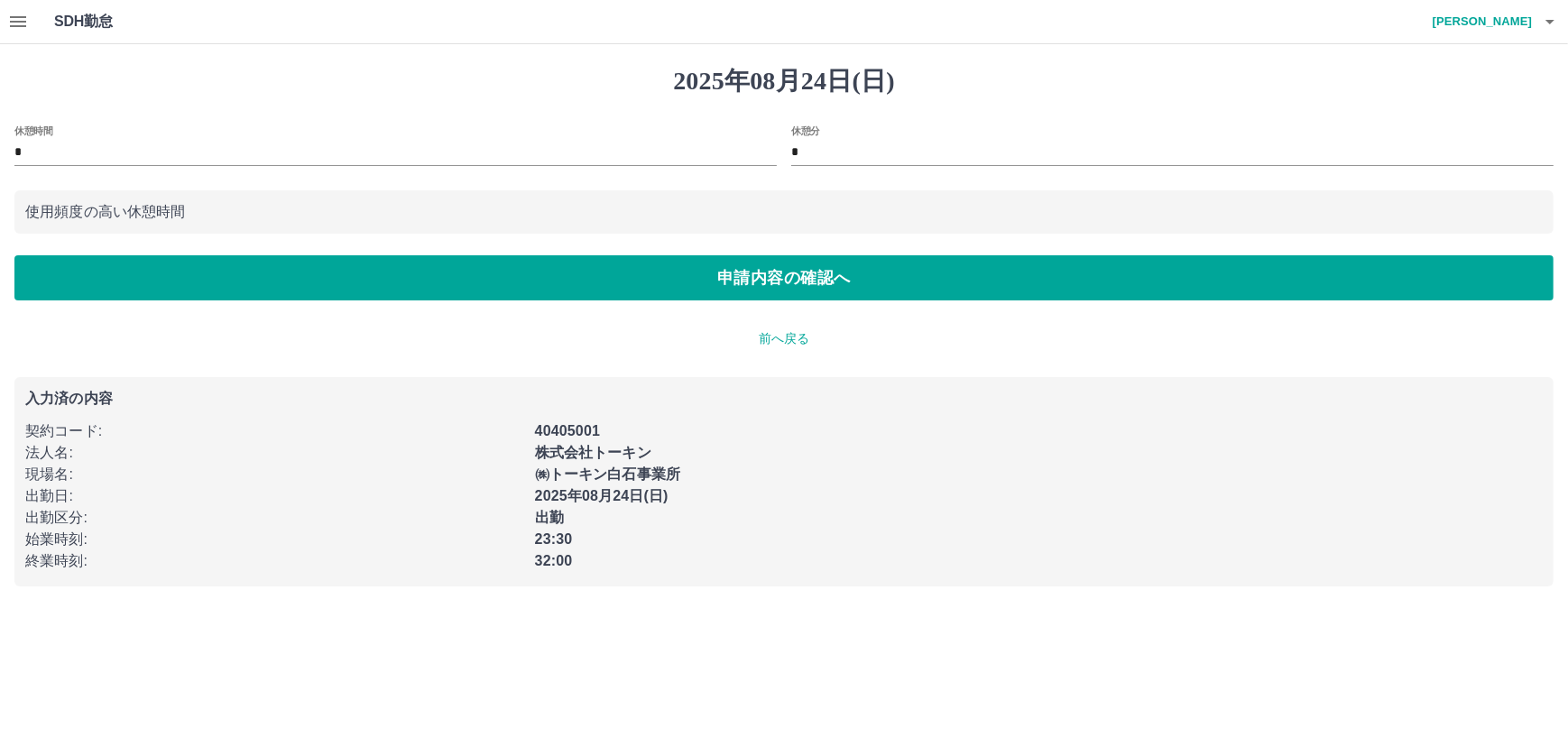
click at [816, 147] on input "*" at bounding box center [1172, 152] width 763 height 26
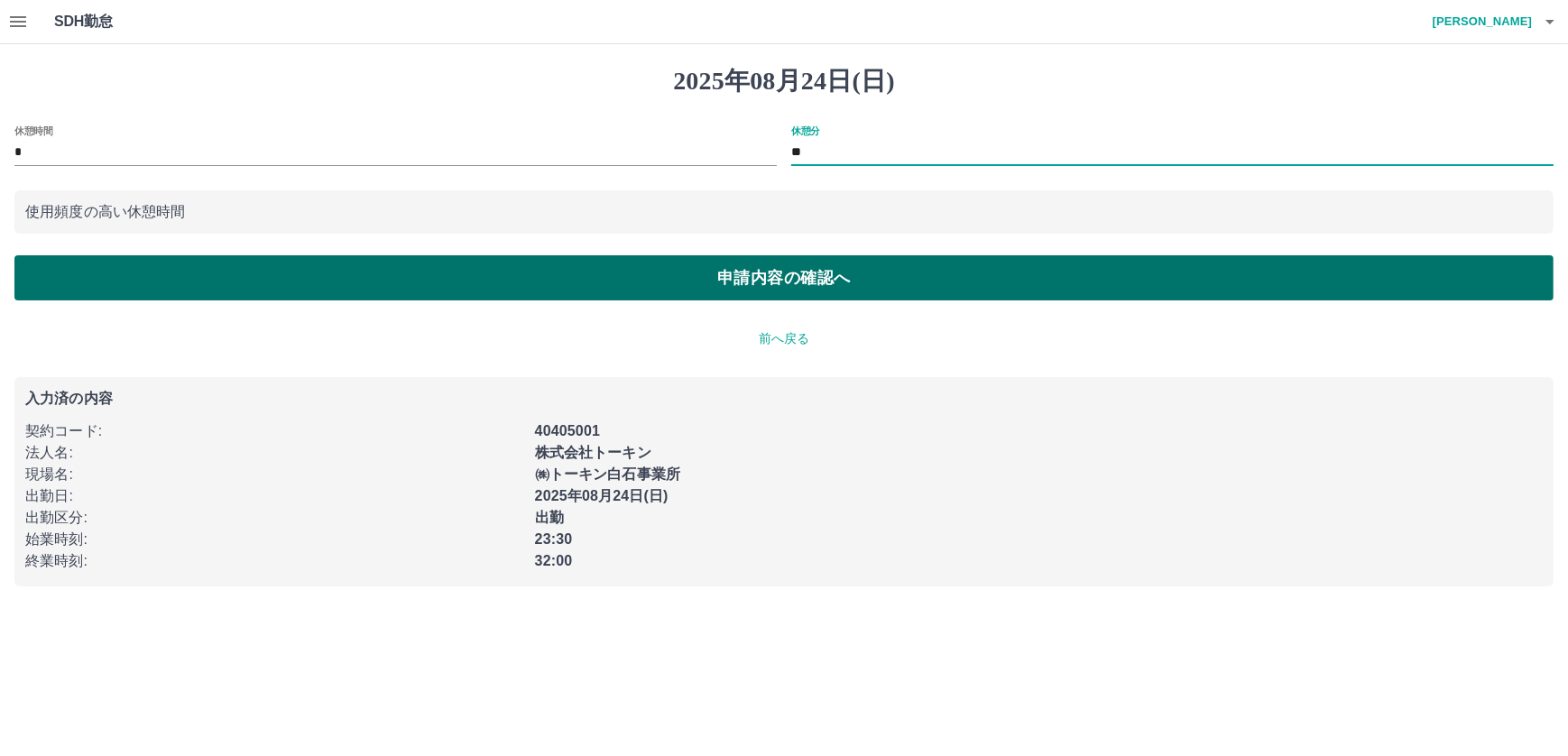
type input "**"
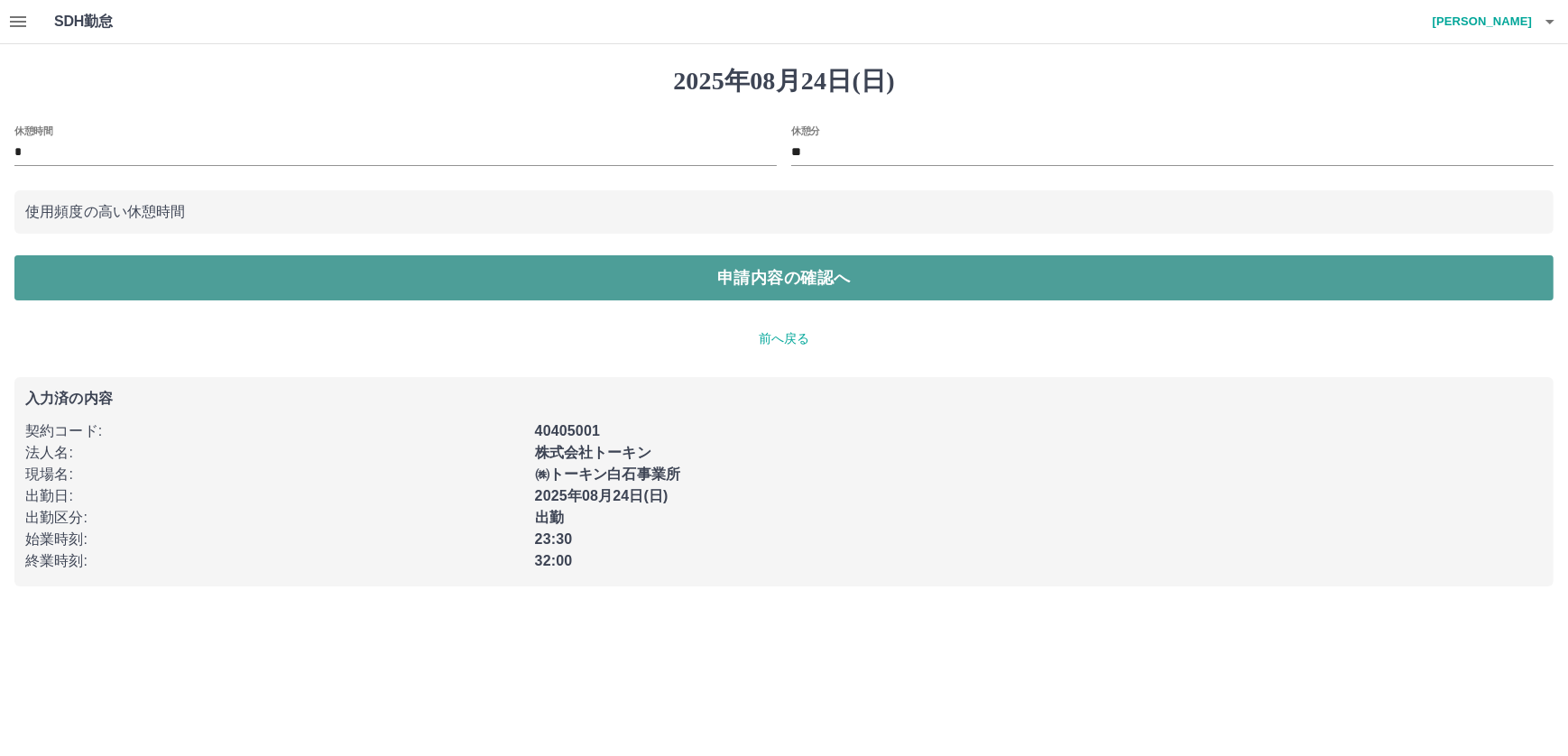
click at [760, 276] on button "申請内容の確認へ" at bounding box center [784, 277] width 1539 height 45
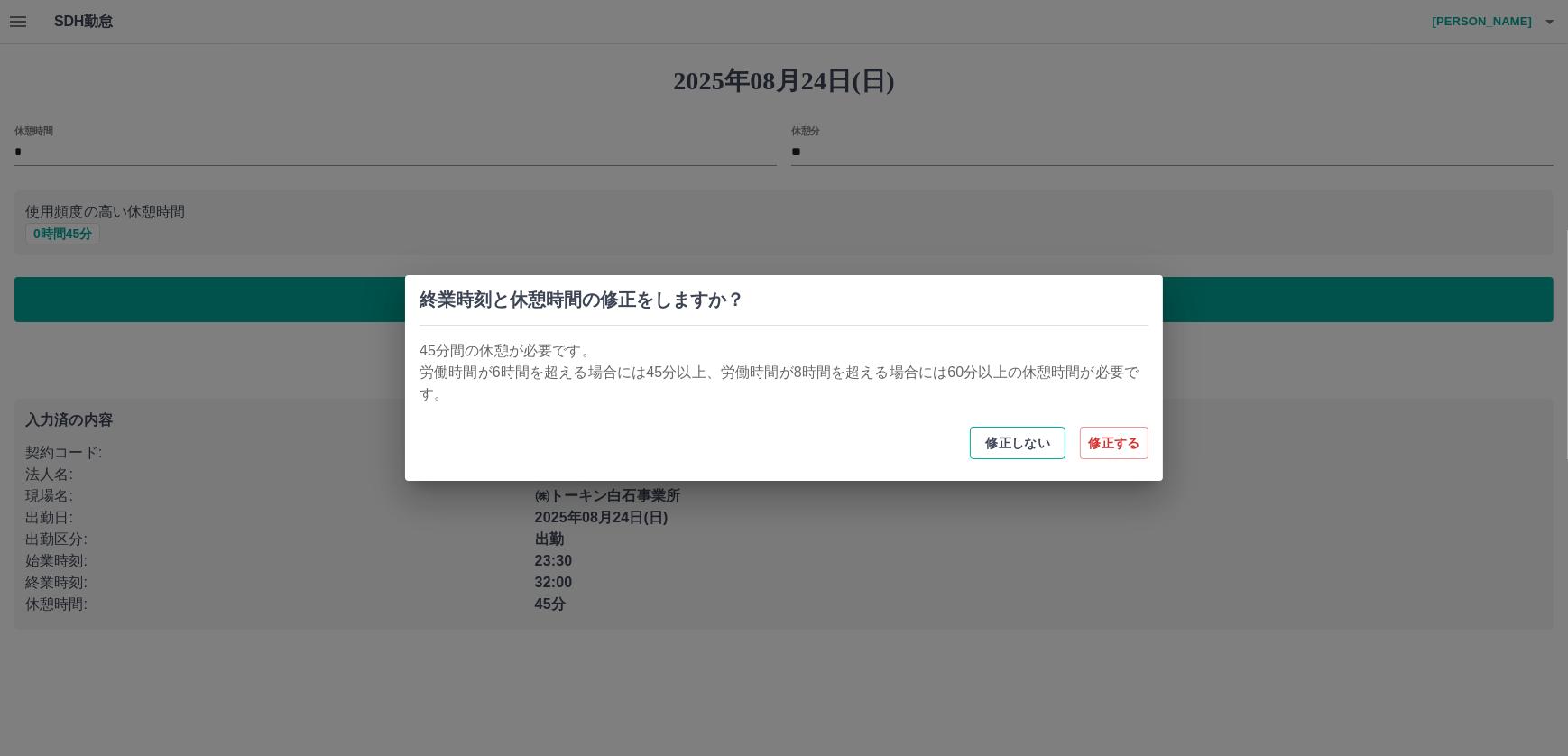
click at [1021, 443] on button "修正しない" at bounding box center [1018, 443] width 96 height 32
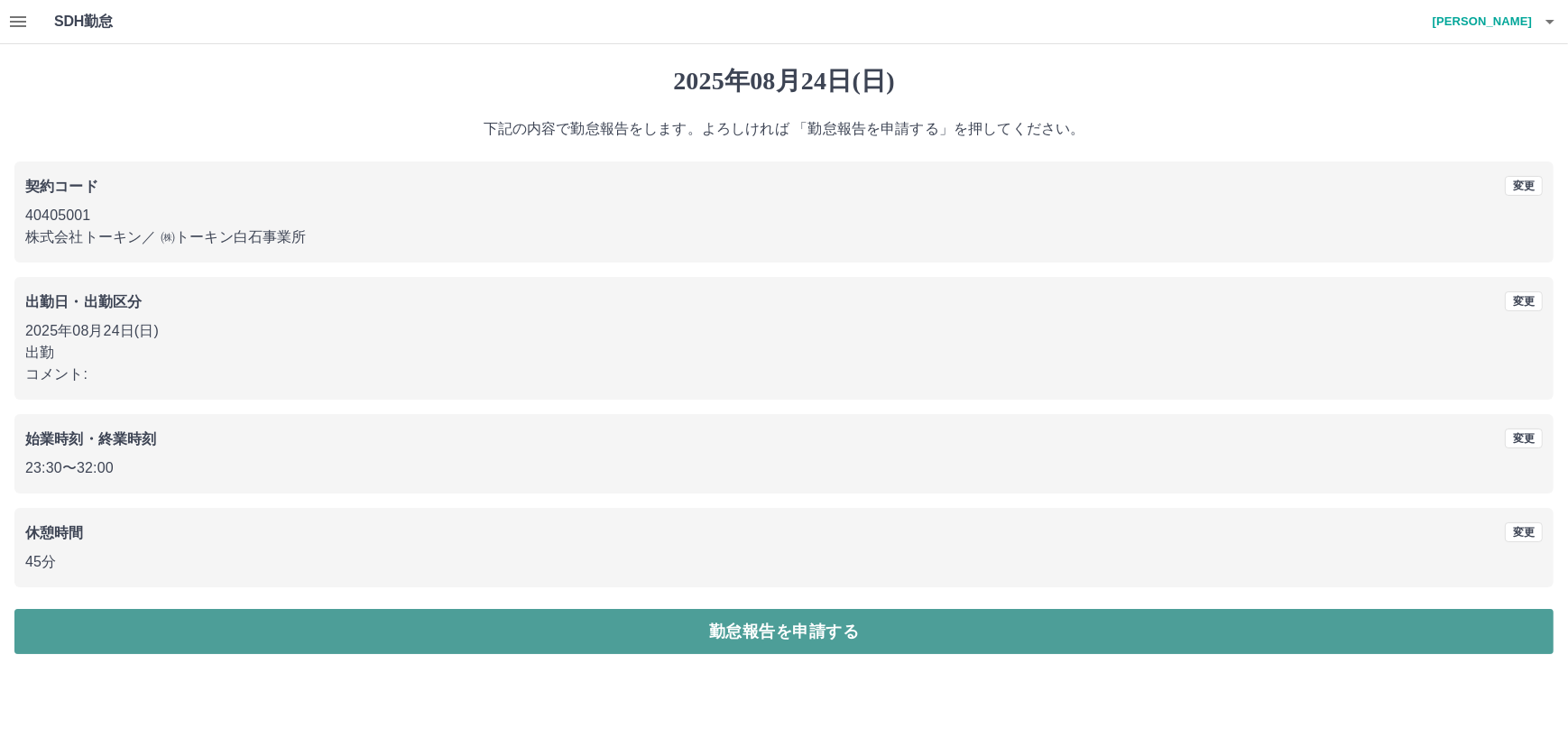
click at [789, 628] on button "勤怠報告を申請する" at bounding box center [784, 631] width 1539 height 45
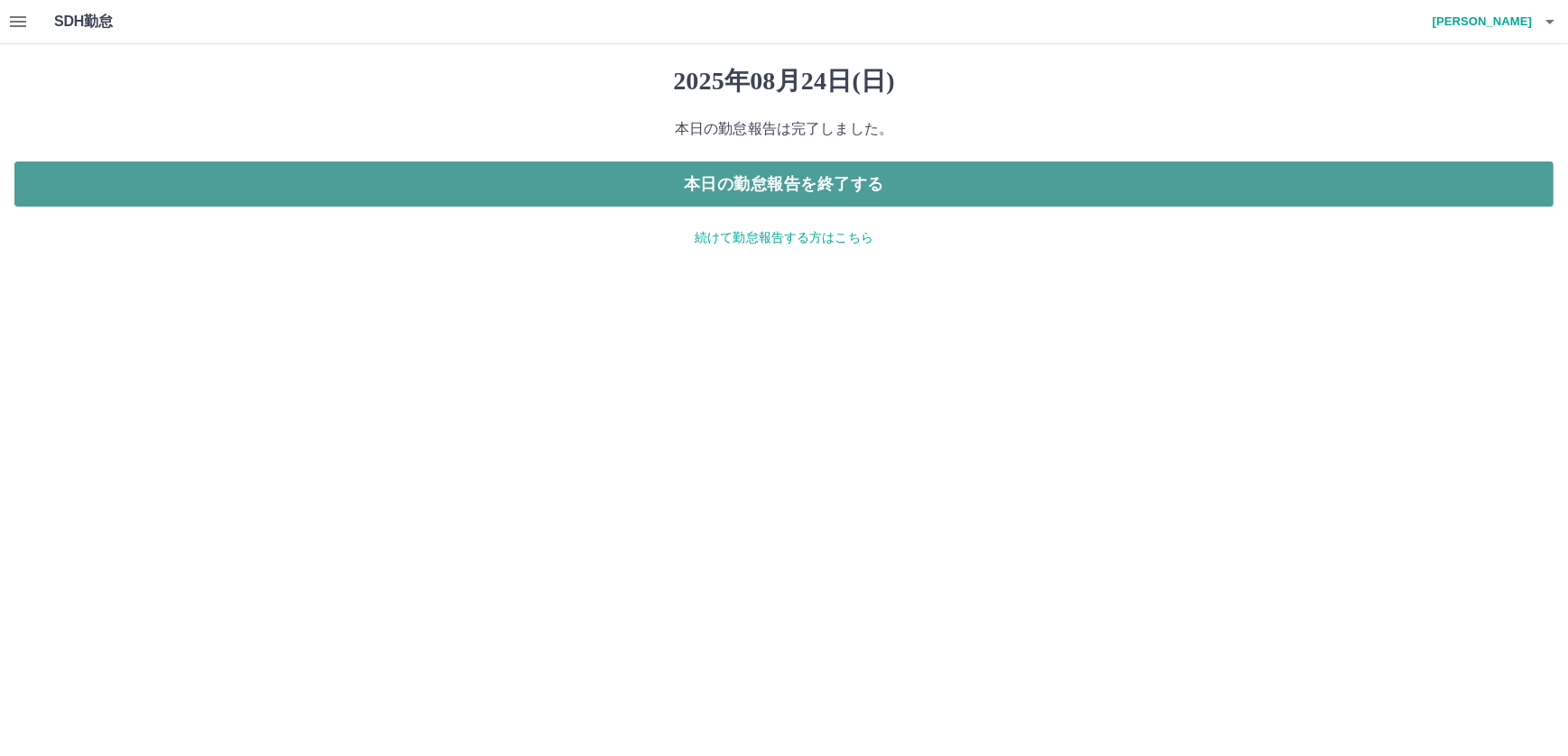
click at [771, 187] on button "本日の勤怠報告を終了する" at bounding box center [784, 184] width 1539 height 45
